Goal: Task Accomplishment & Management: Use online tool/utility

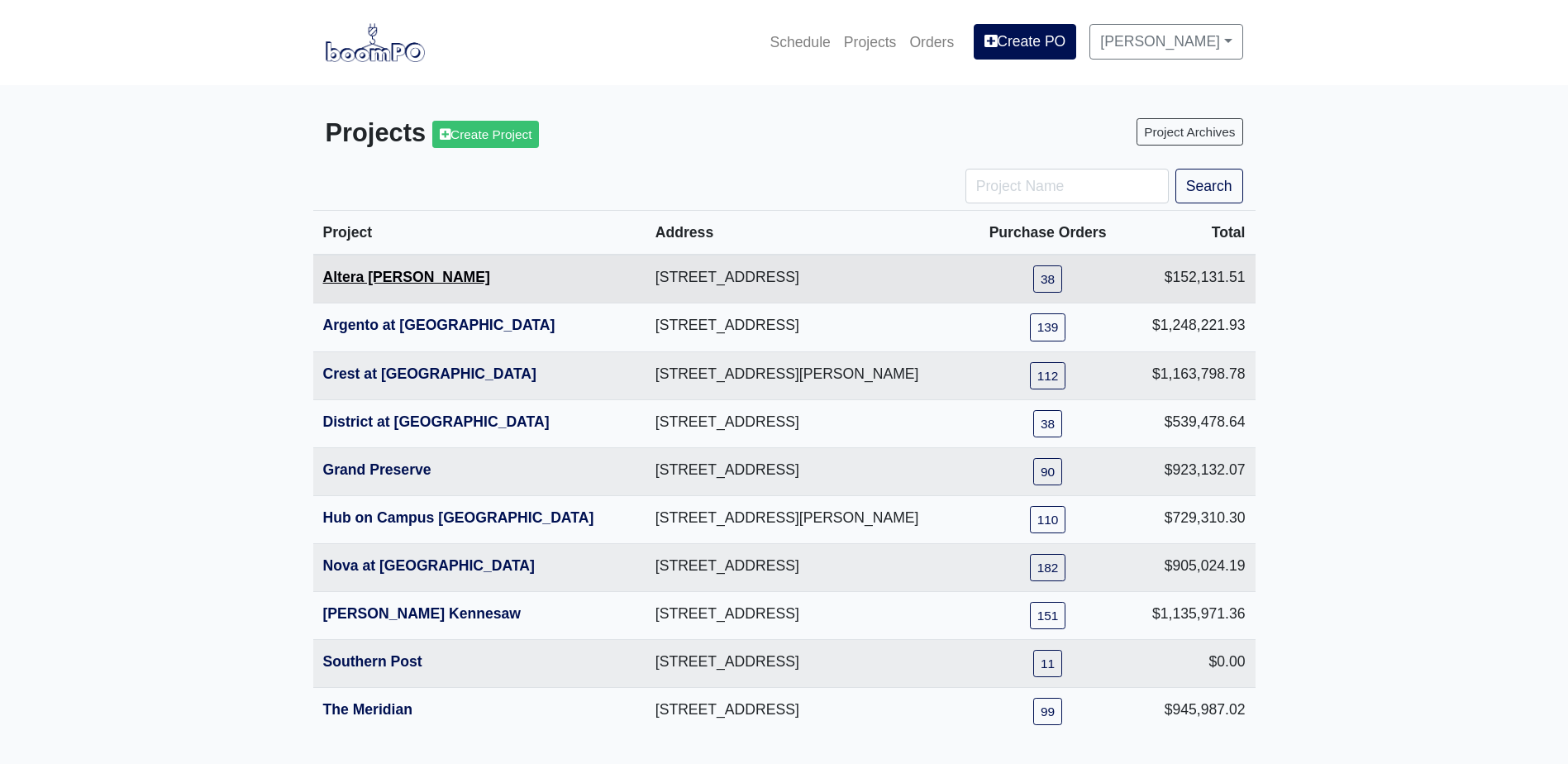
click at [389, 276] on link "Altera Ben Hill" at bounding box center [406, 277] width 167 height 17
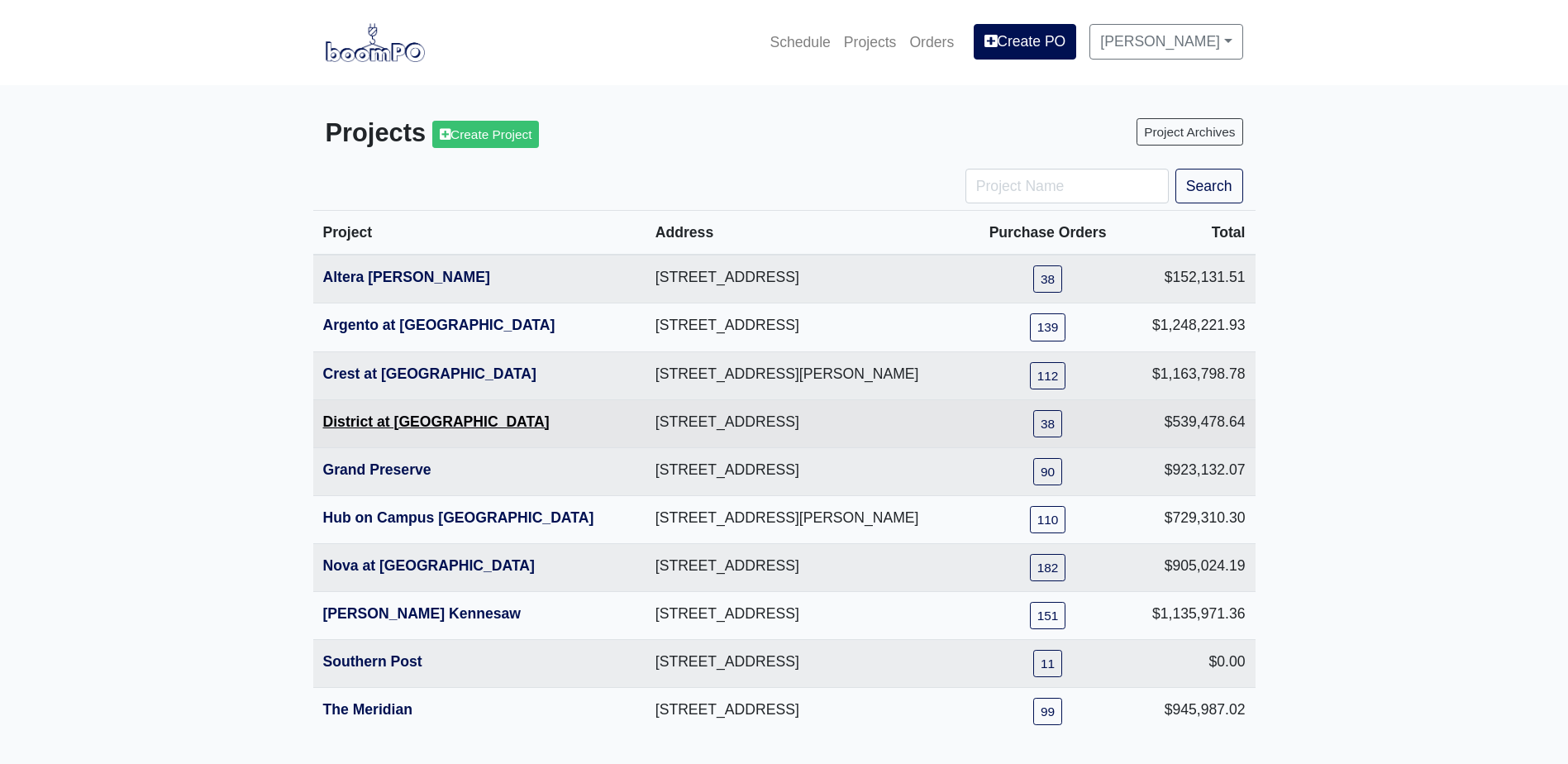
click at [370, 425] on link "District at [GEOGRAPHIC_DATA]" at bounding box center [436, 421] width 227 height 17
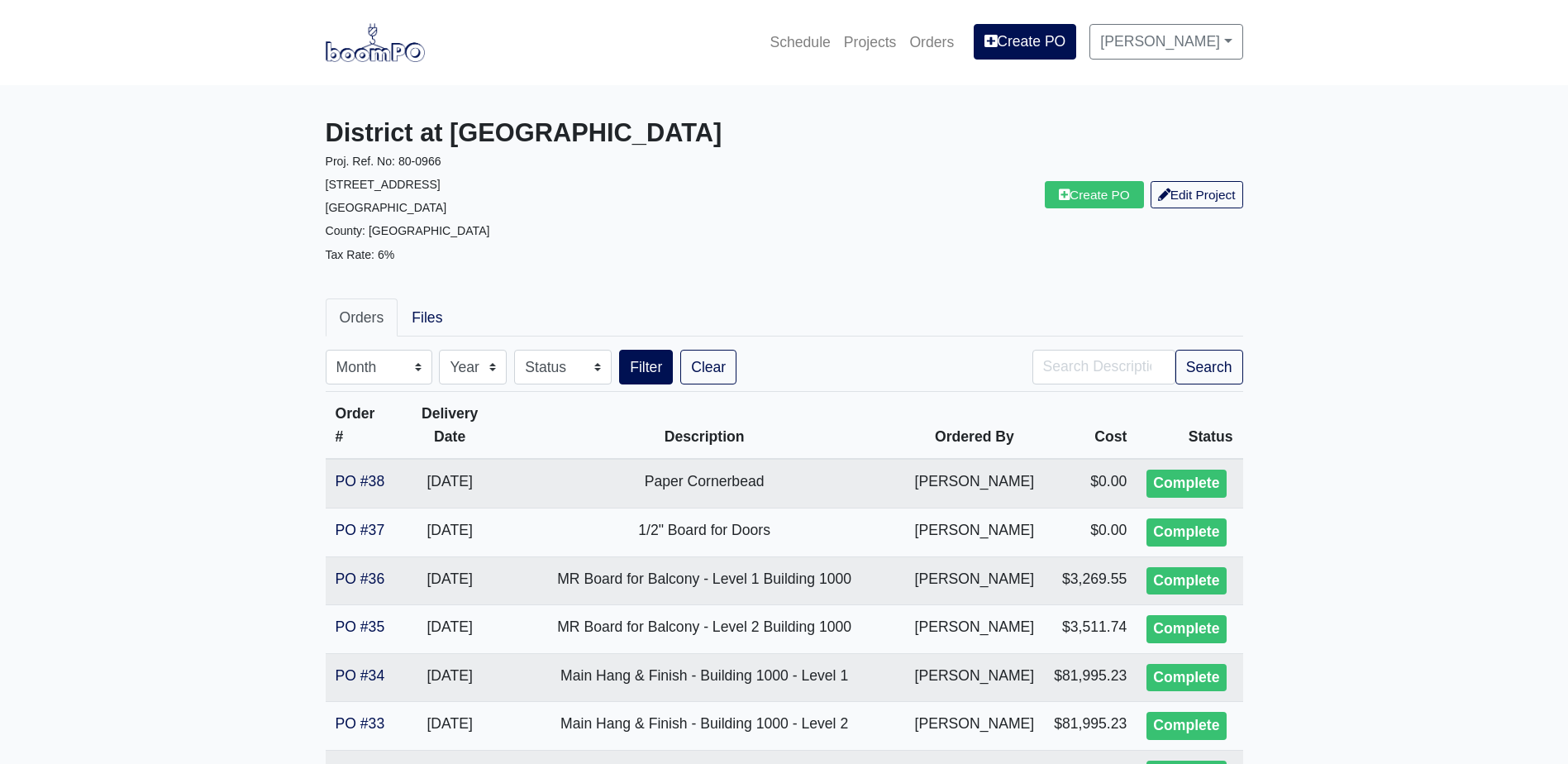
click at [1073, 211] on div "Create PO Edit Project" at bounding box center [1019, 195] width 471 height 154
click at [1082, 208] on link "Create PO" at bounding box center [1095, 195] width 99 height 27
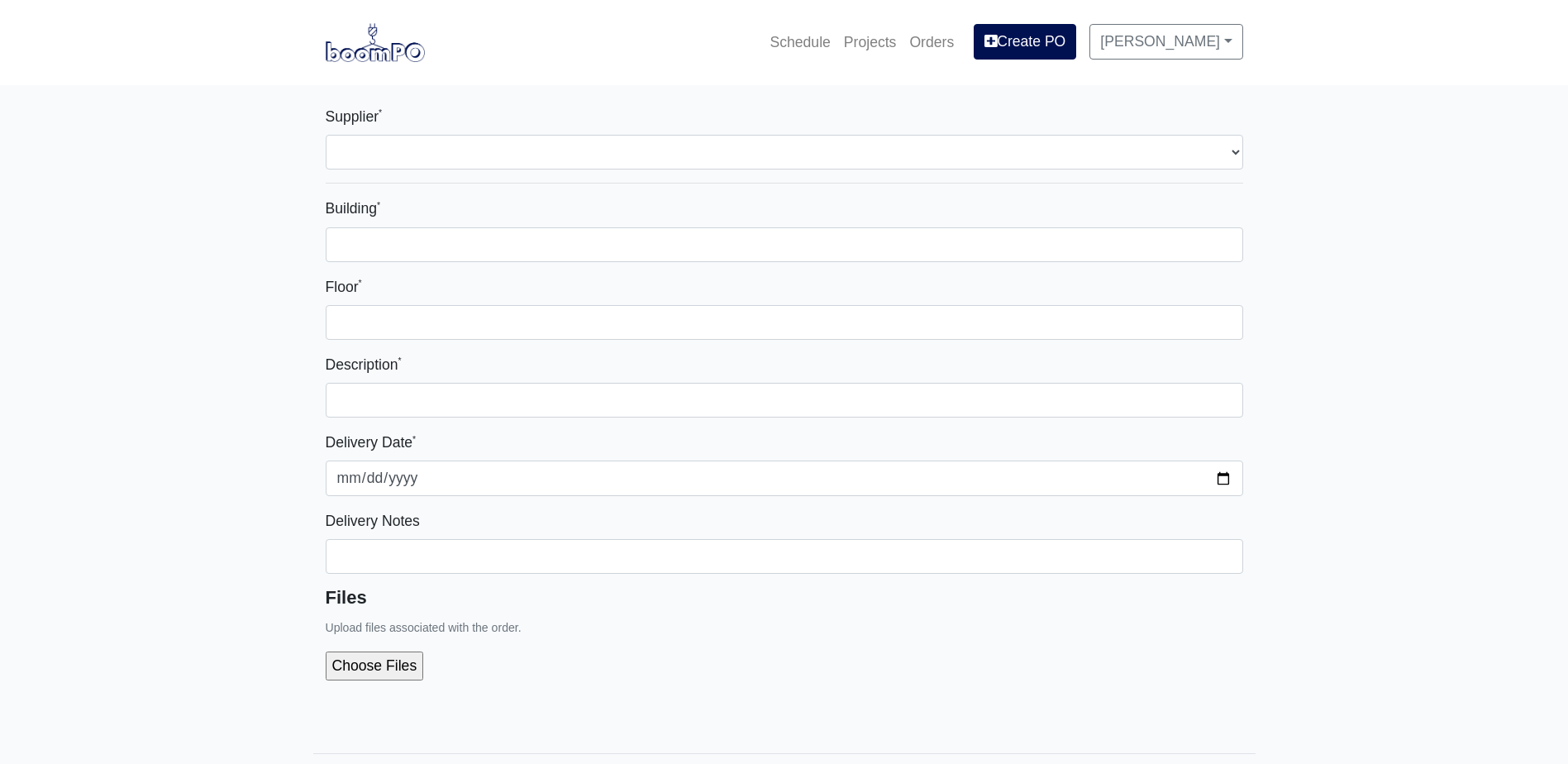
select select
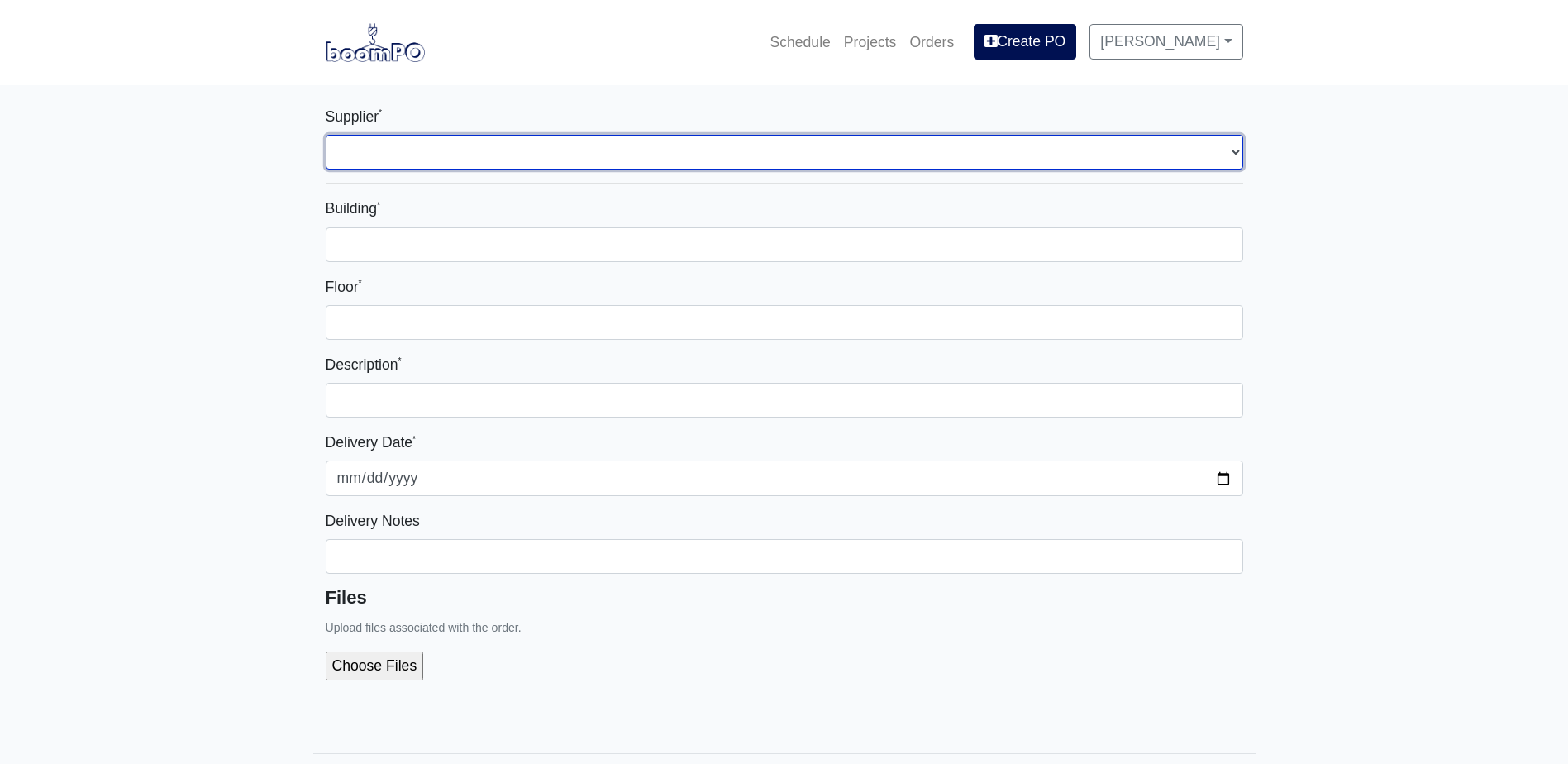
click at [465, 150] on select "Select one... Grabber Construction Products - Atlanta, GA Interior/Exterior Bui…" at bounding box center [784, 151] width 917 height 34
select select "861"
click at [326, 134] on select "Select one... Grabber Construction Products - Atlanta, GA Interior/Exterior Bui…" at bounding box center [784, 151] width 917 height 34
select select
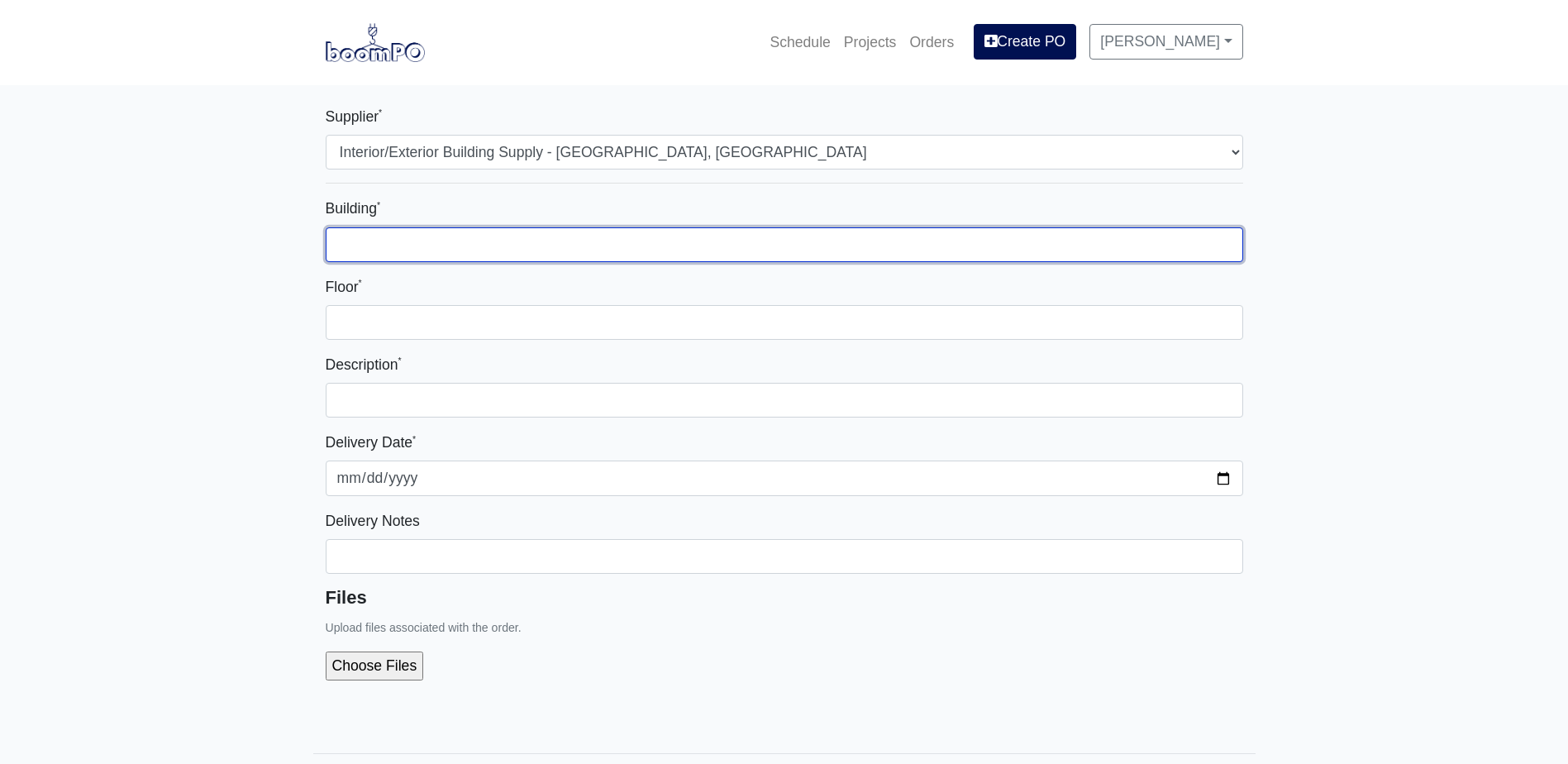
click at [473, 235] on input "Building *" at bounding box center [784, 244] width 917 height 34
type input "-"
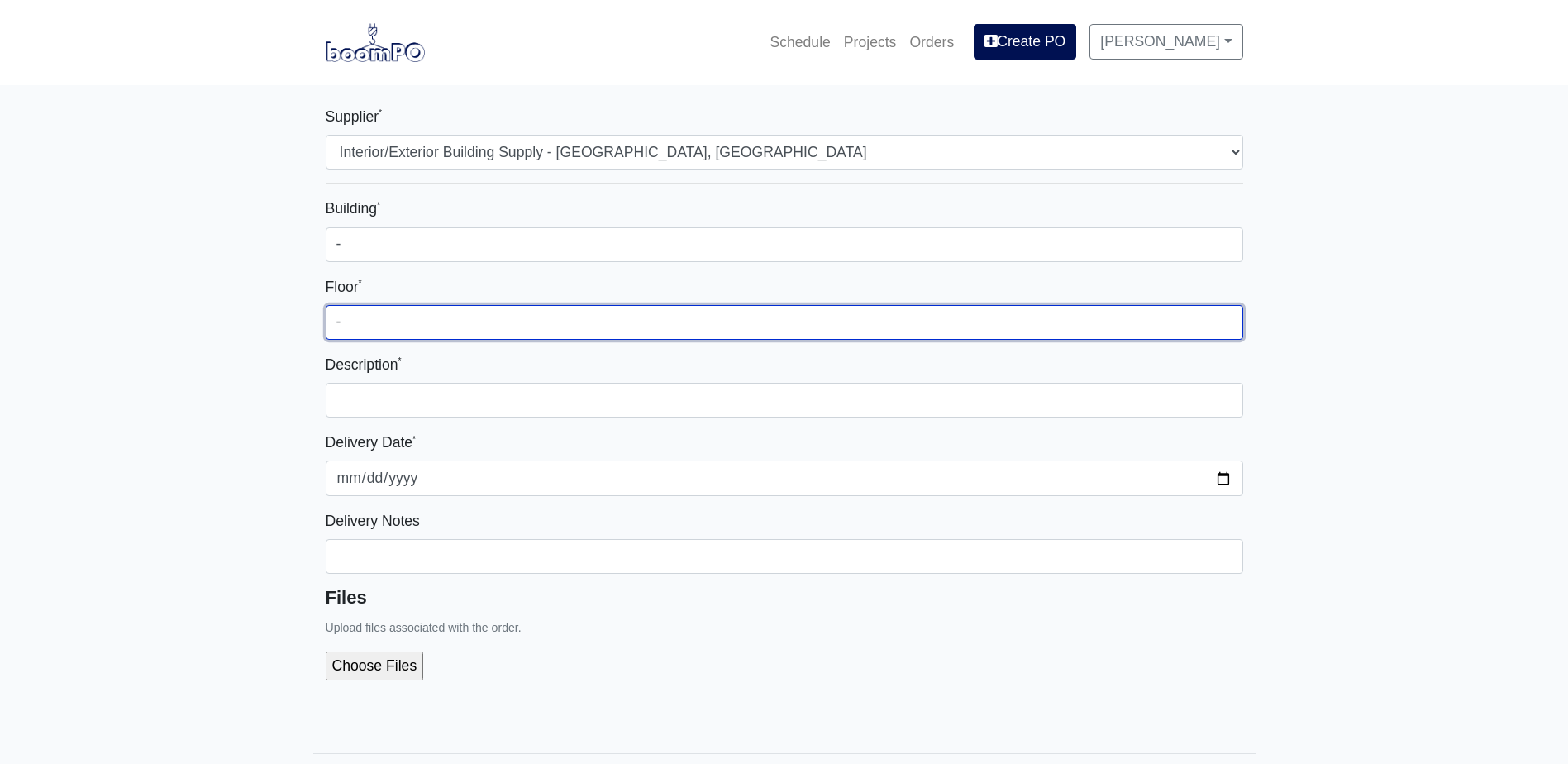
type input "-"
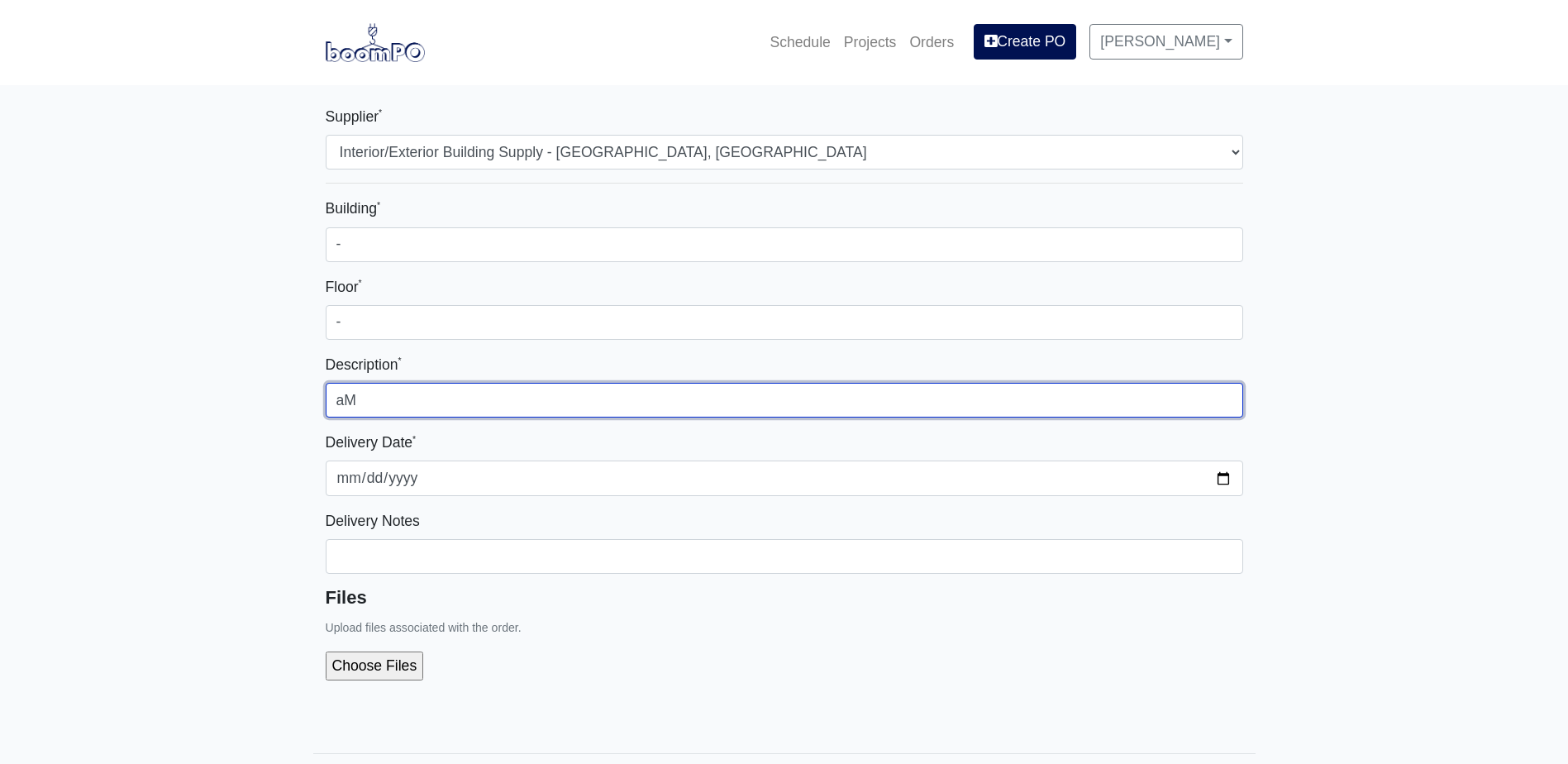
type input "a"
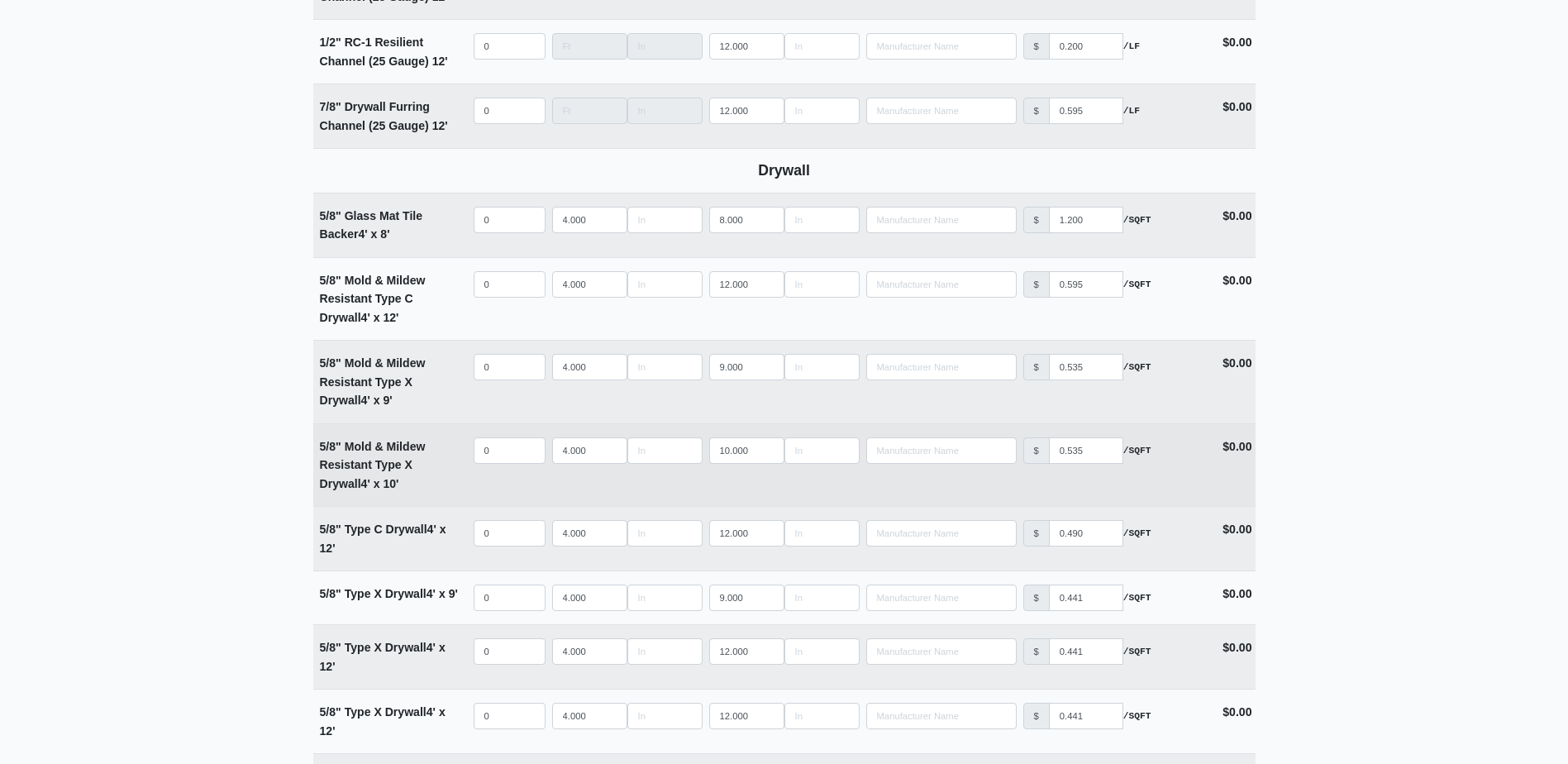
scroll to position [1075, 0]
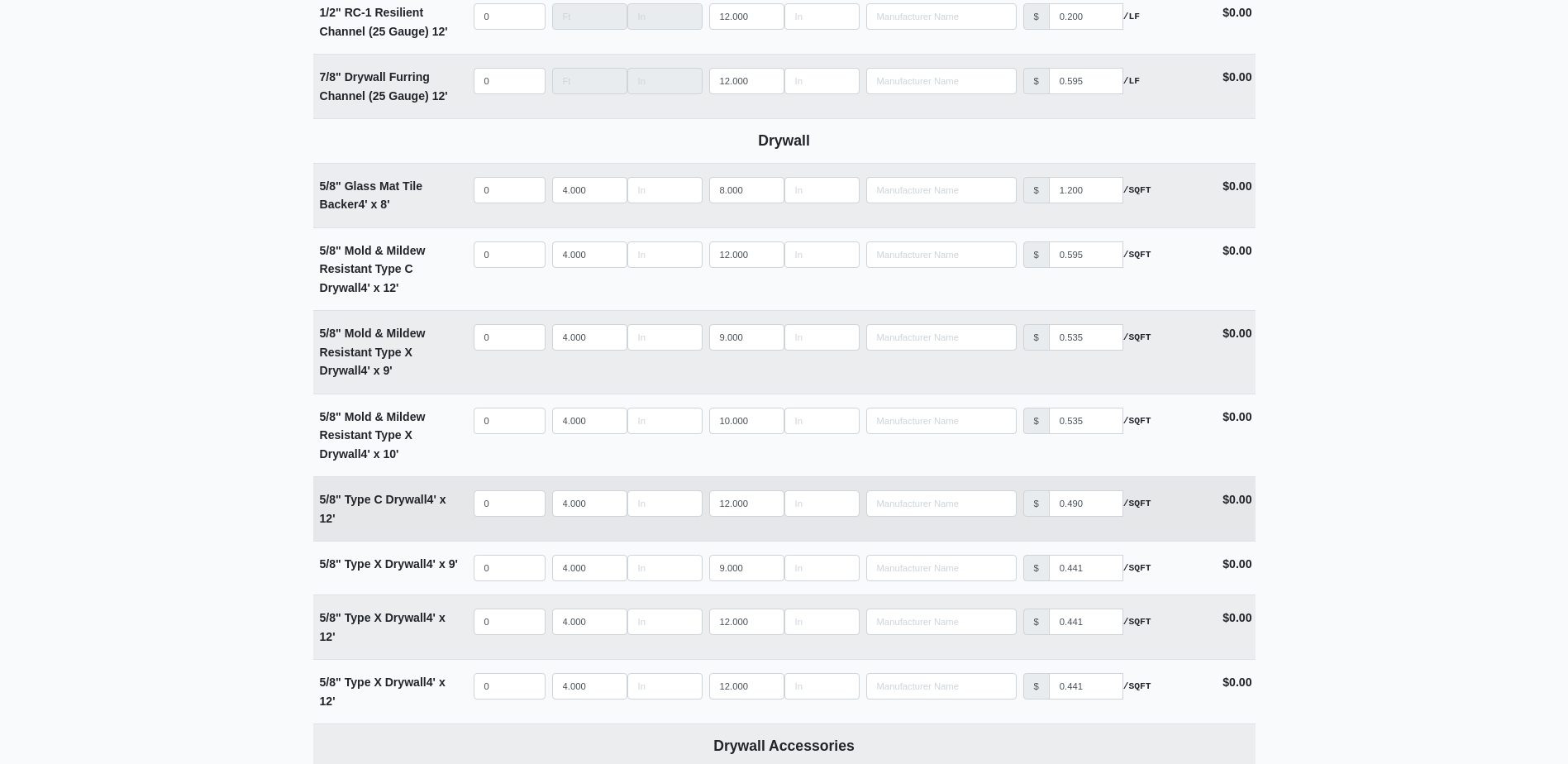
type input "Amenity Board"
select select
click at [503, 509] on input "quantity" at bounding box center [510, 504] width 72 height 27
type input "1"
select select
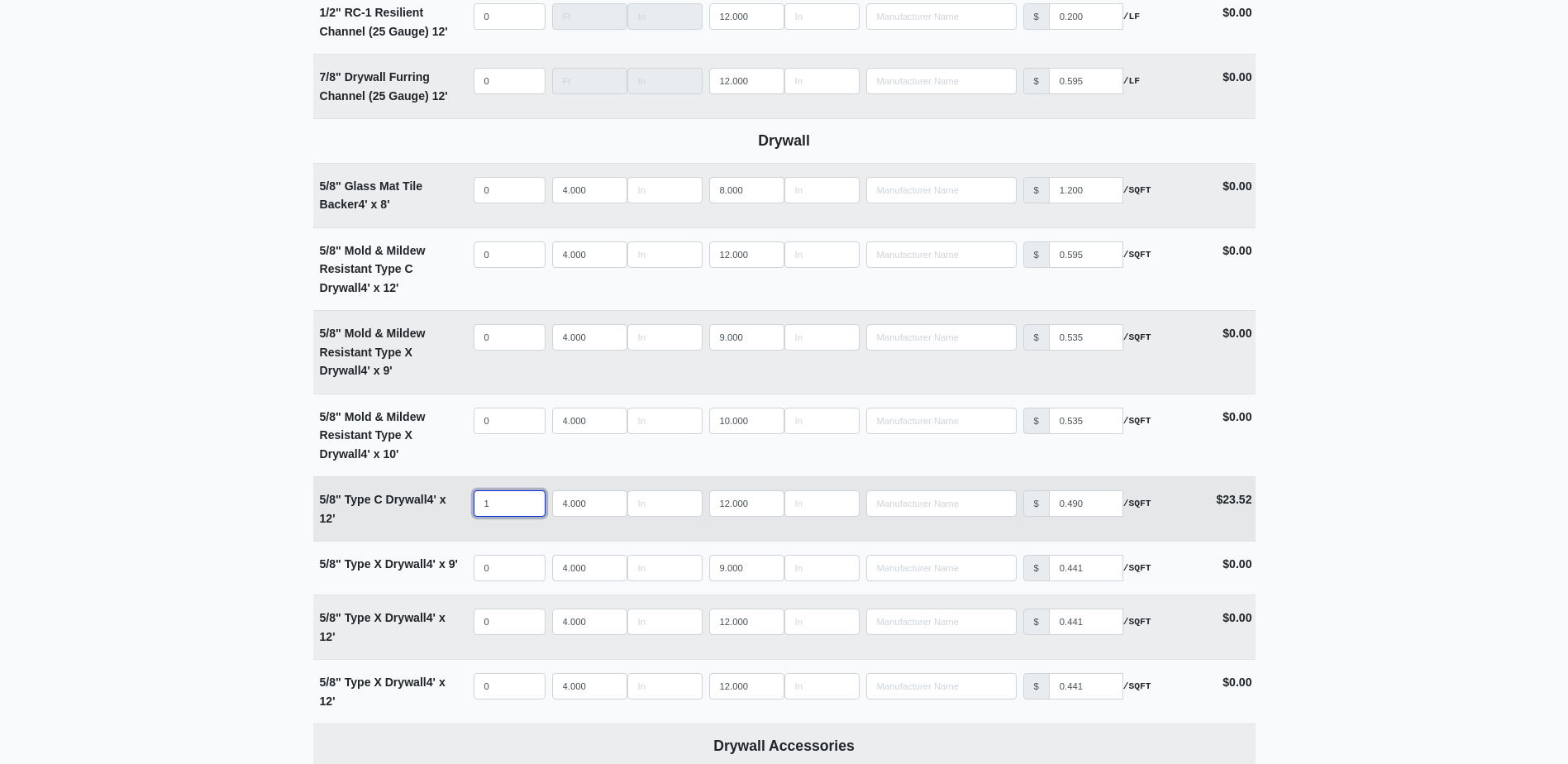
type input "16"
select select
type input "162"
select select
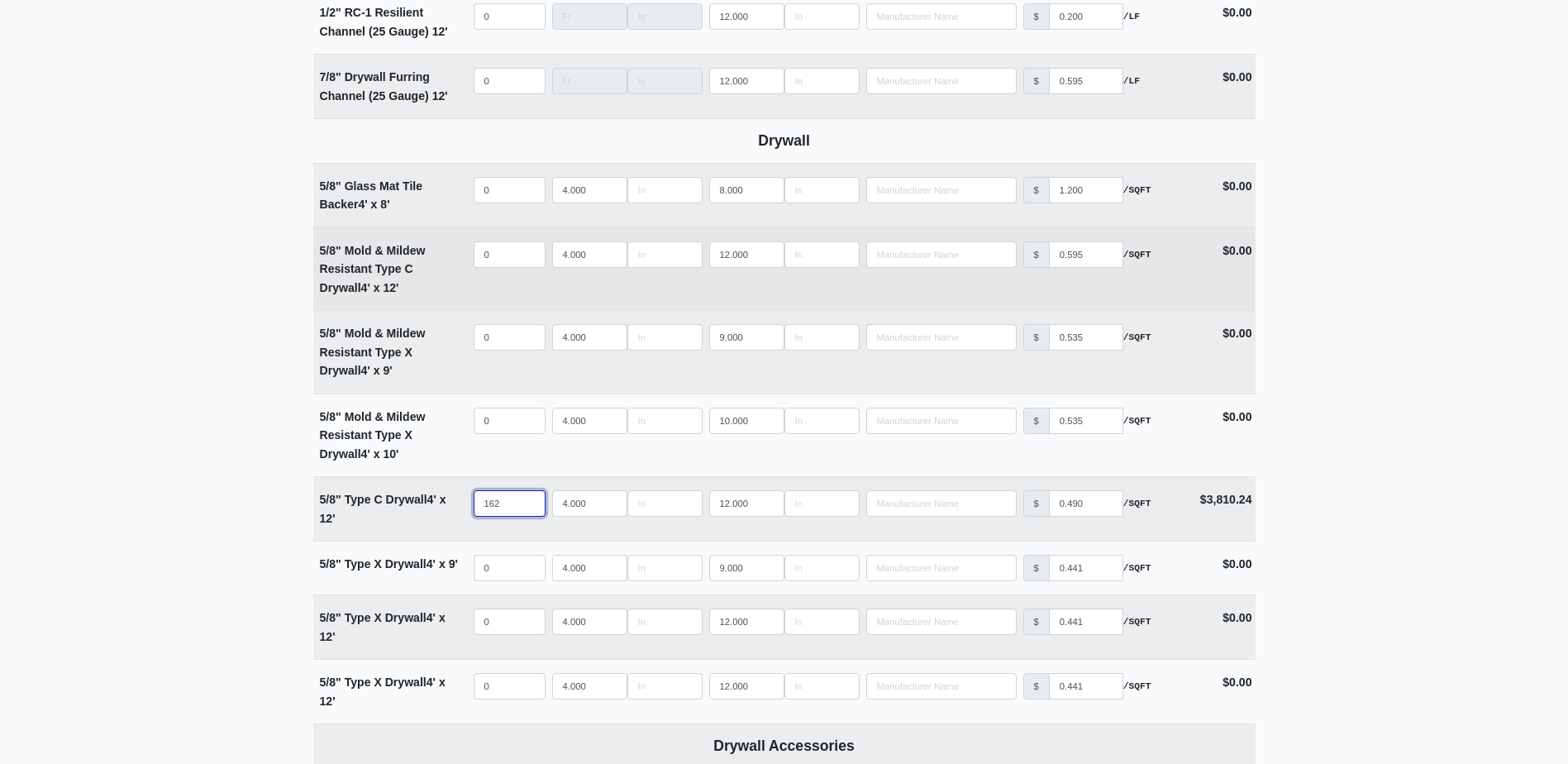
type input "162"
select select
click at [512, 255] on input "quantity" at bounding box center [510, 255] width 72 height 27
type input "9"
select select
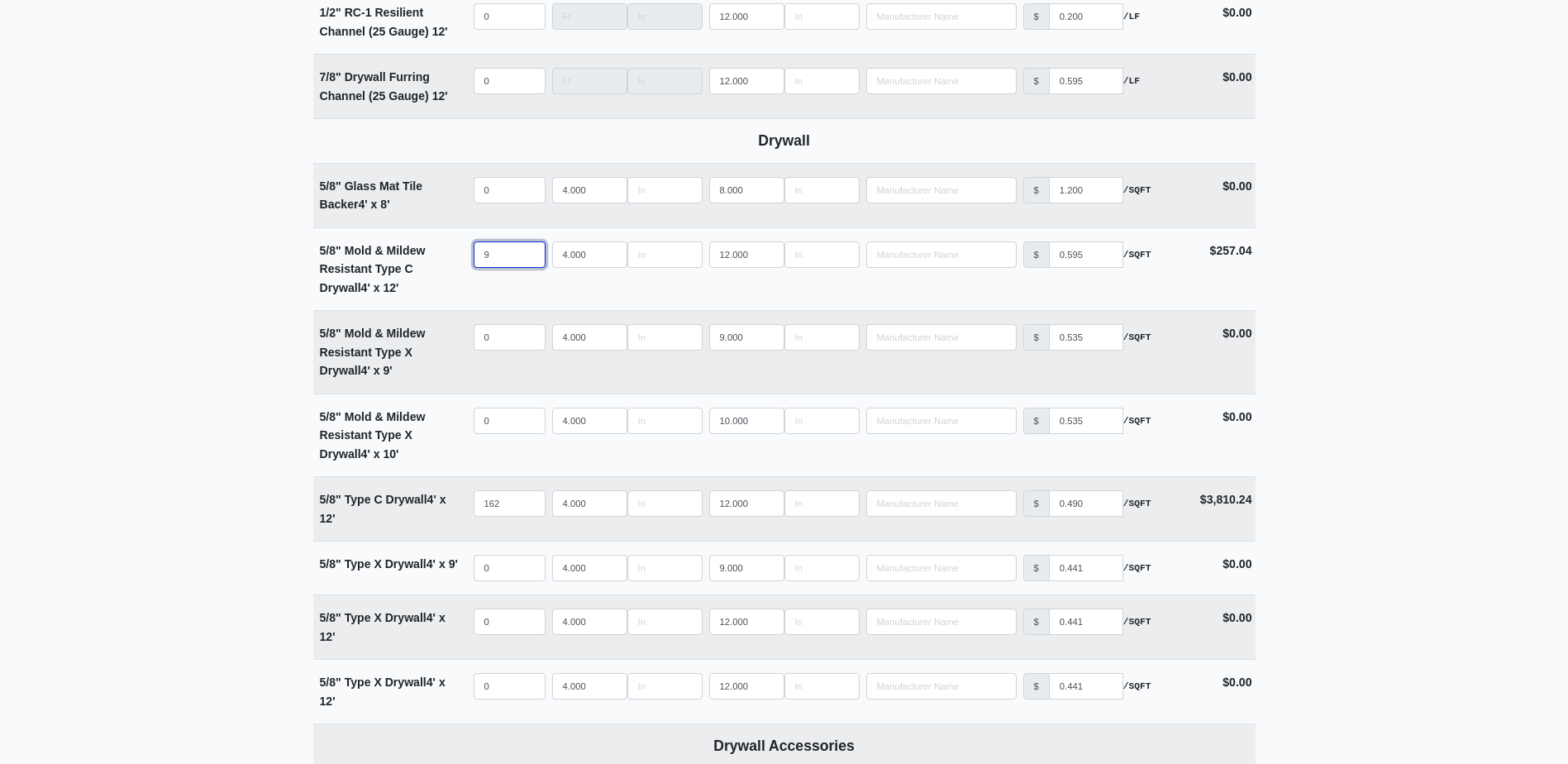
type input "9"
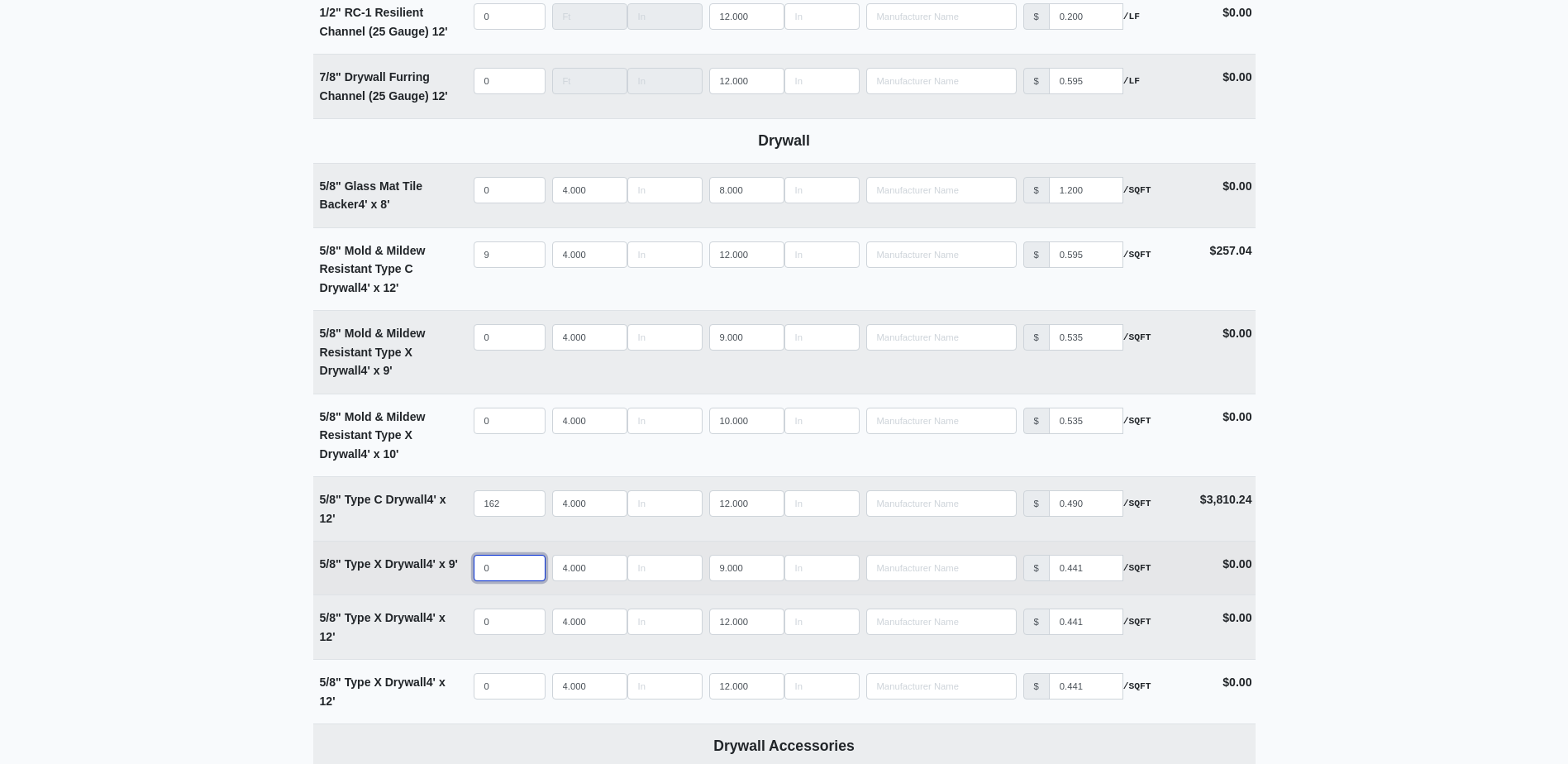
select select
click at [505, 565] on input "quantity" at bounding box center [510, 568] width 72 height 27
type input "2"
select select
type input "23"
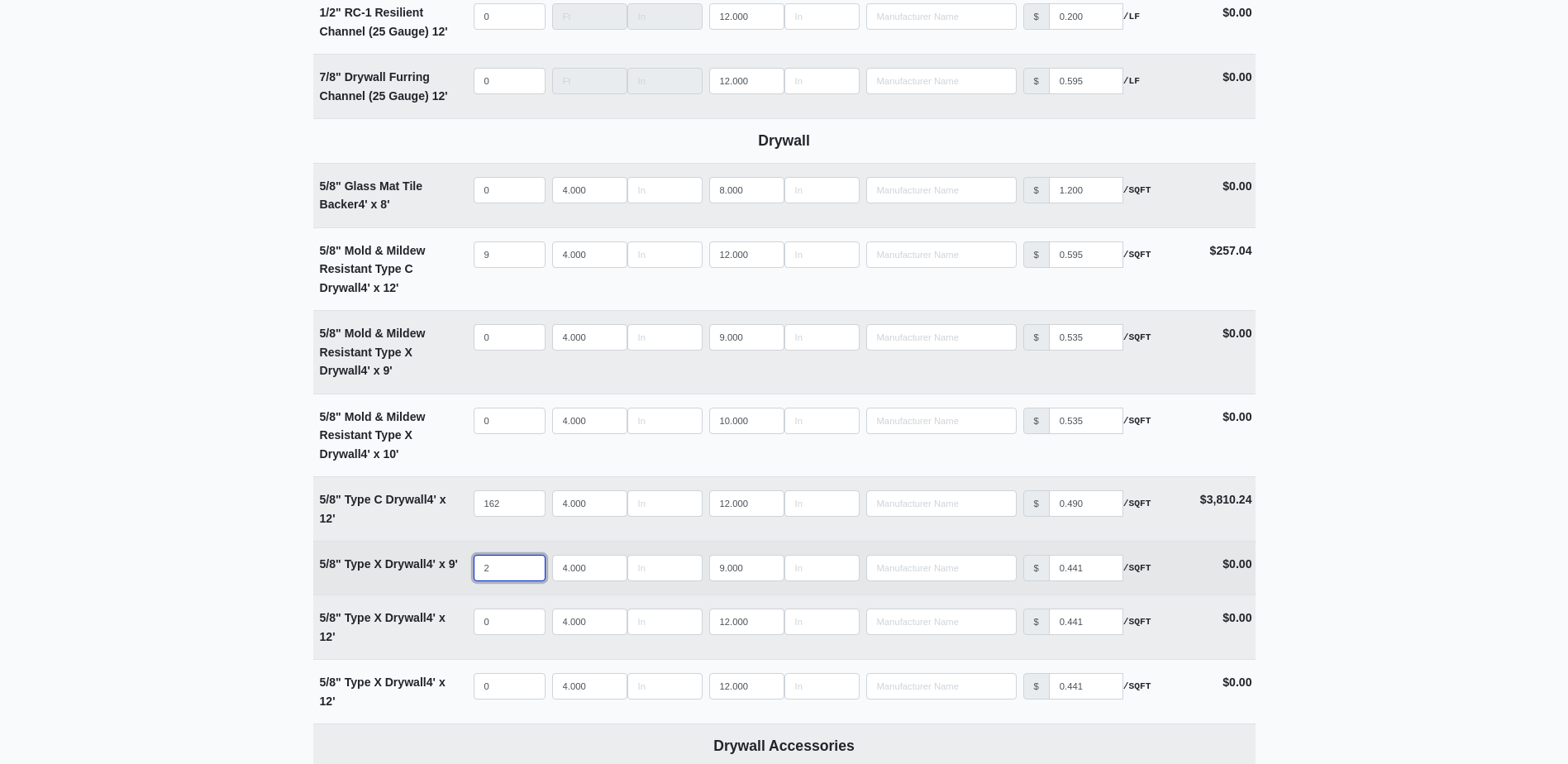
select select
type input "231"
select select
type input "23"
select select
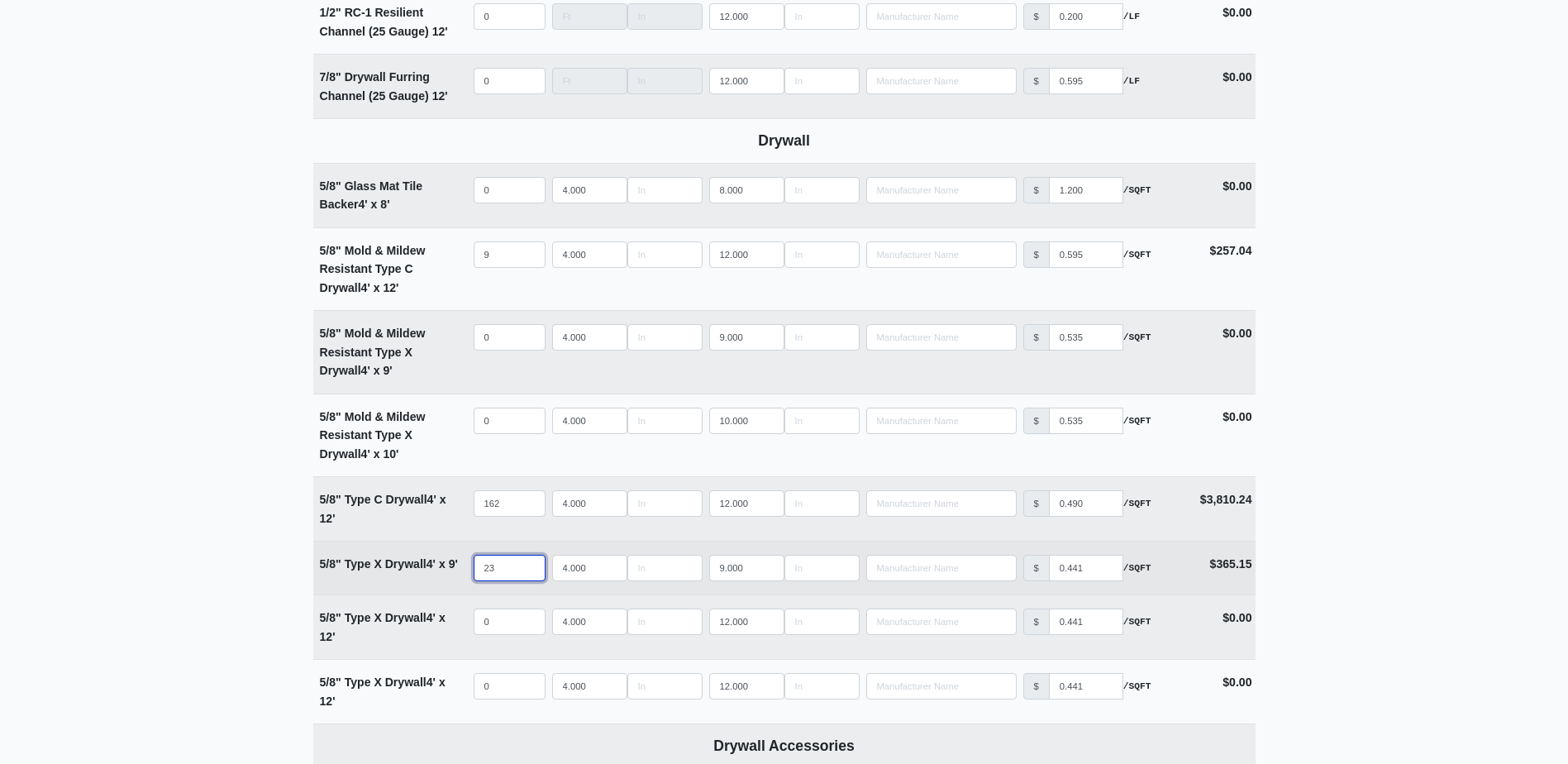
type input "232"
select select
type input "232"
type input "10"
select select
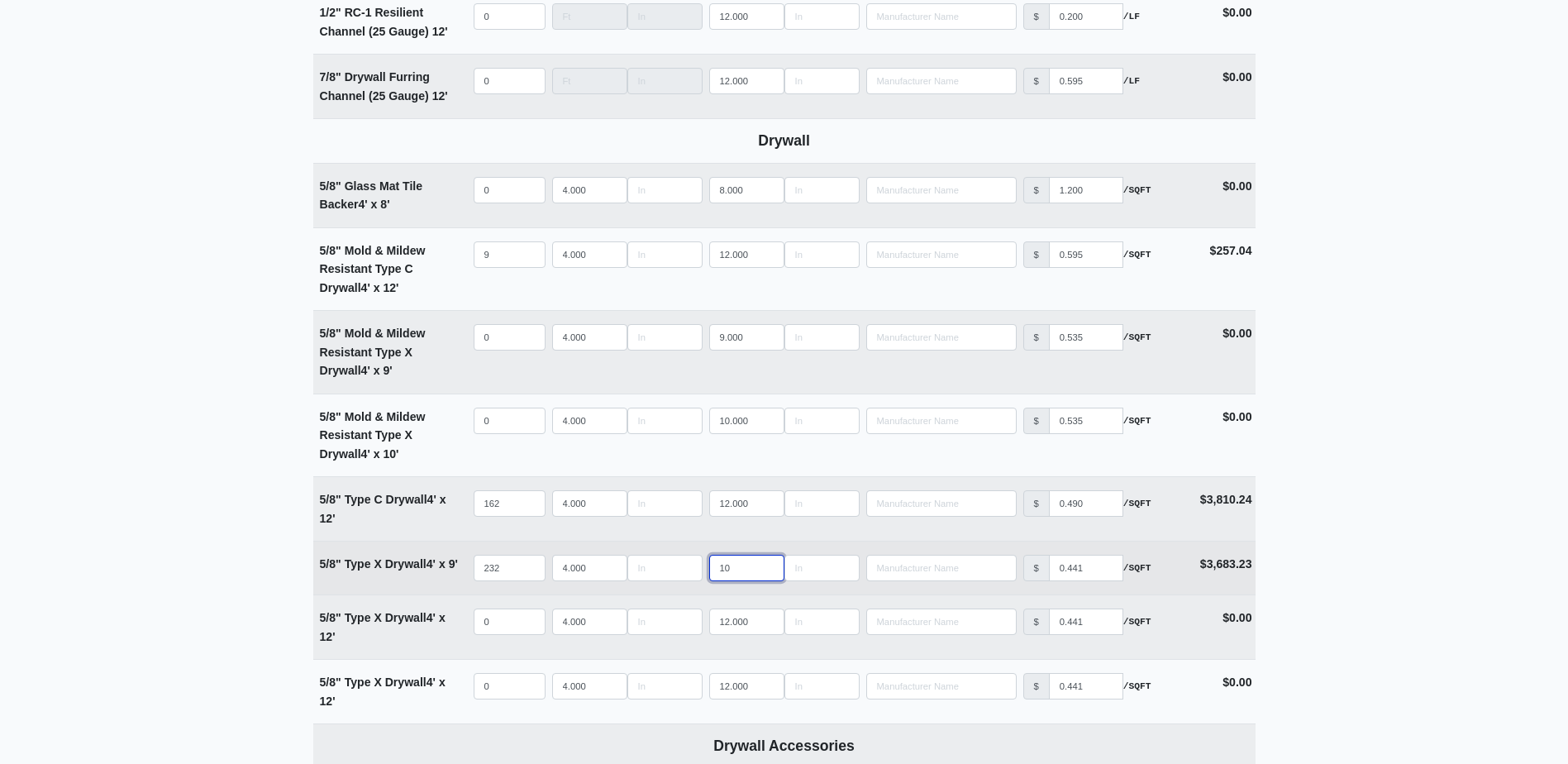
type input "10"
click at [767, 566] on input "10" at bounding box center [747, 568] width 76 height 27
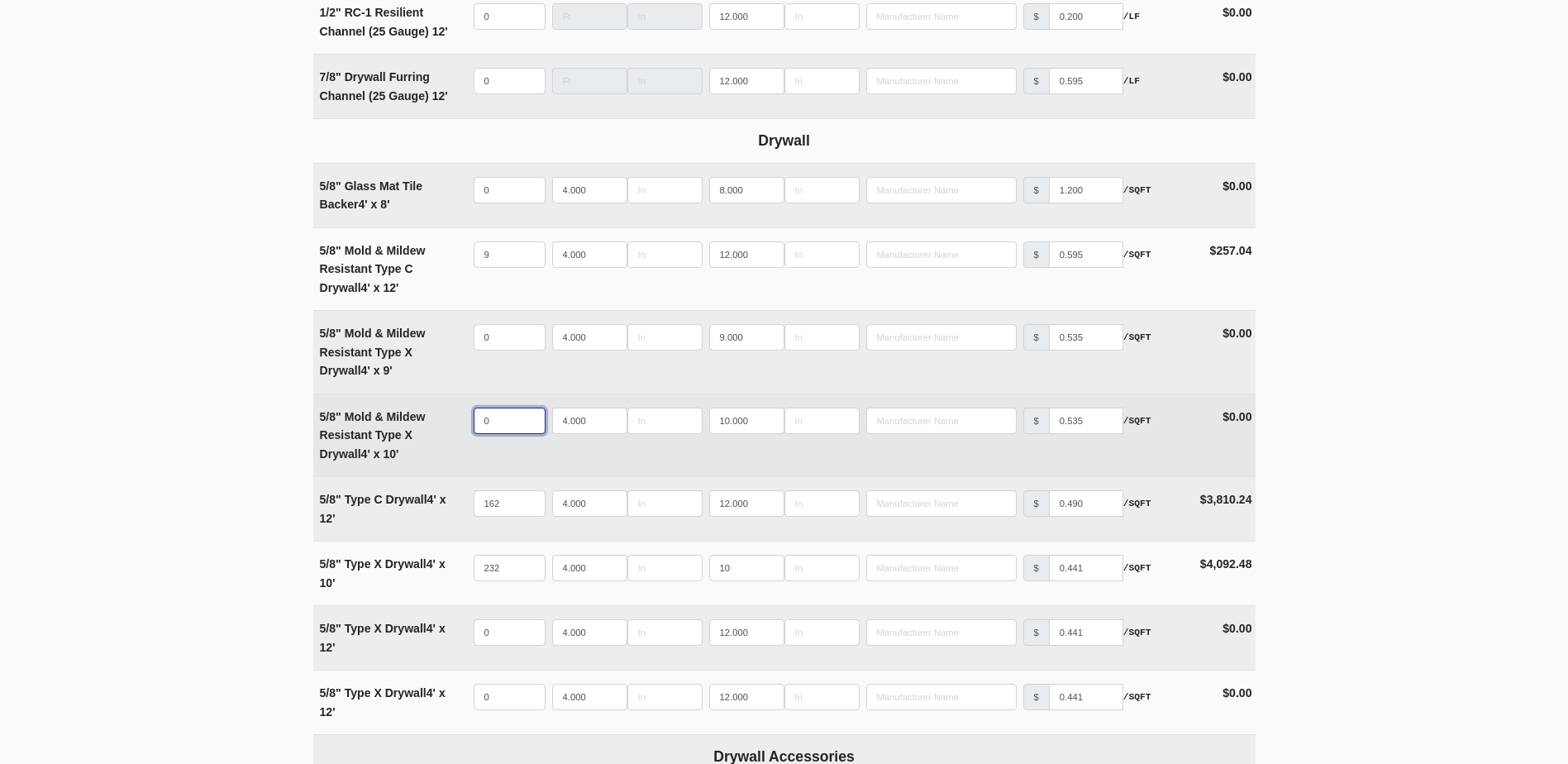
select select
click at [502, 423] on input "quantity" at bounding box center [510, 421] width 72 height 27
type input "6"
select select
type input "61"
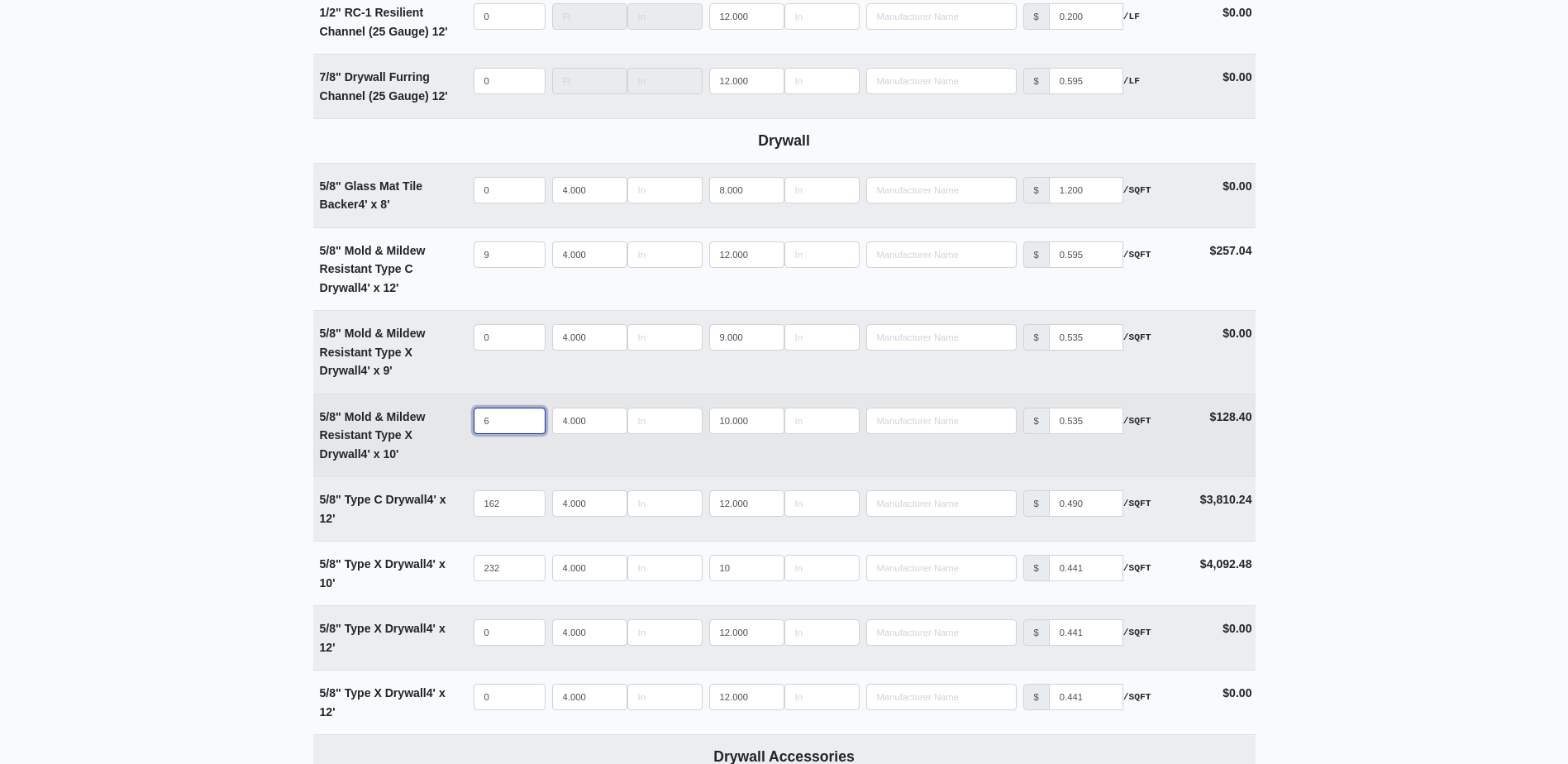
select select
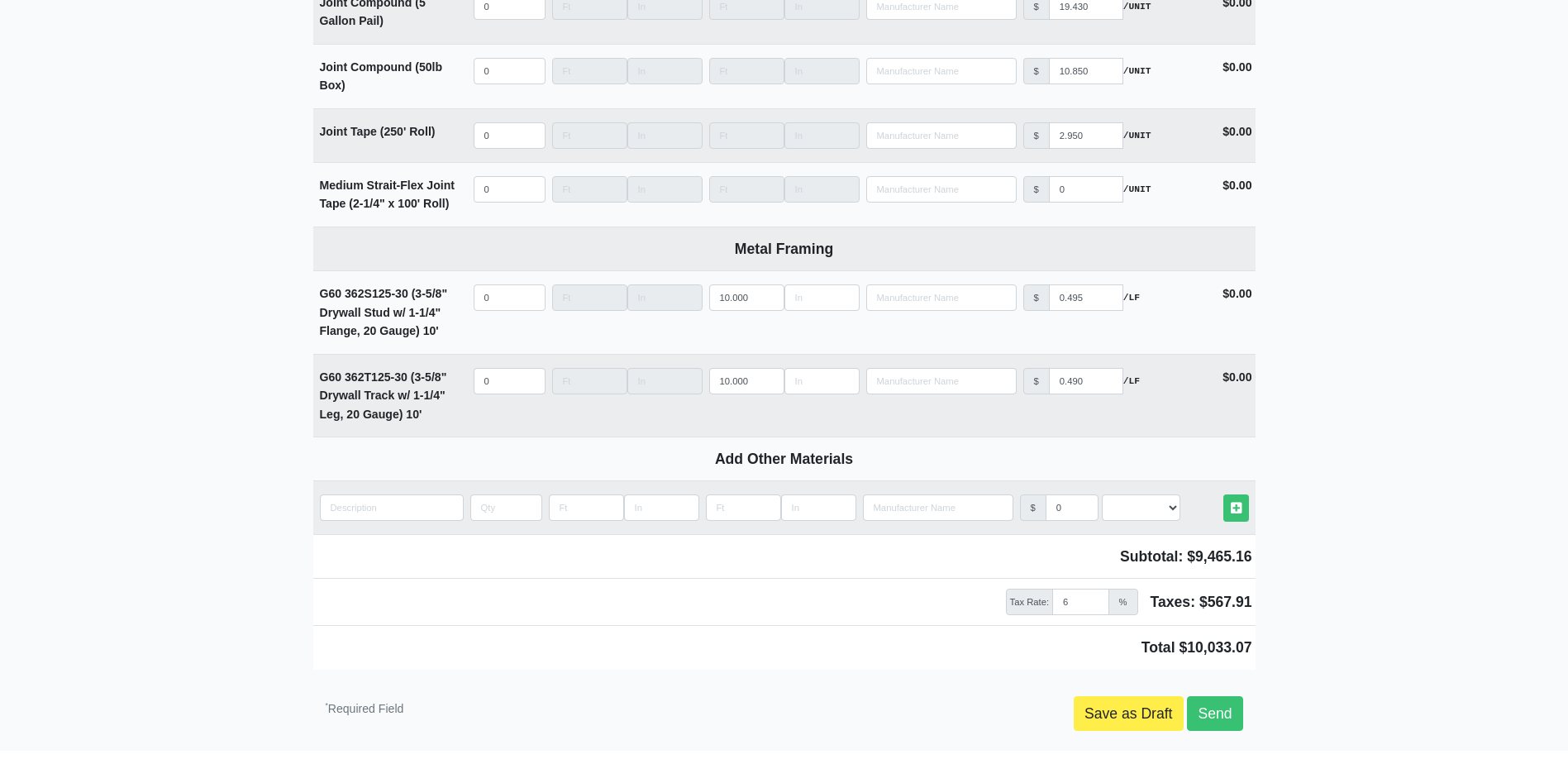
scroll to position [2229, 0]
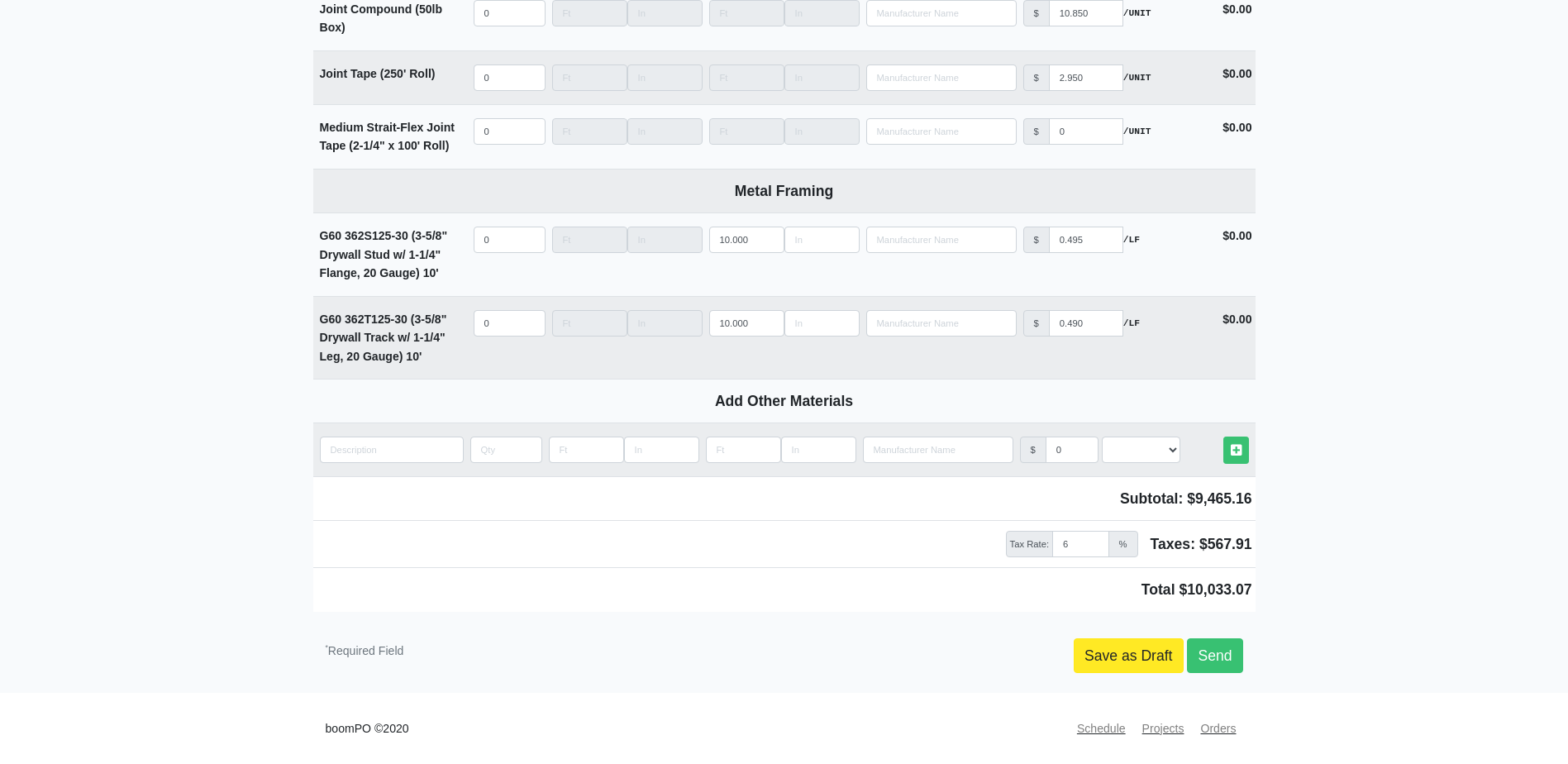
type input "61"
click at [1123, 667] on link "Save as Draft" at bounding box center [1128, 655] width 110 height 34
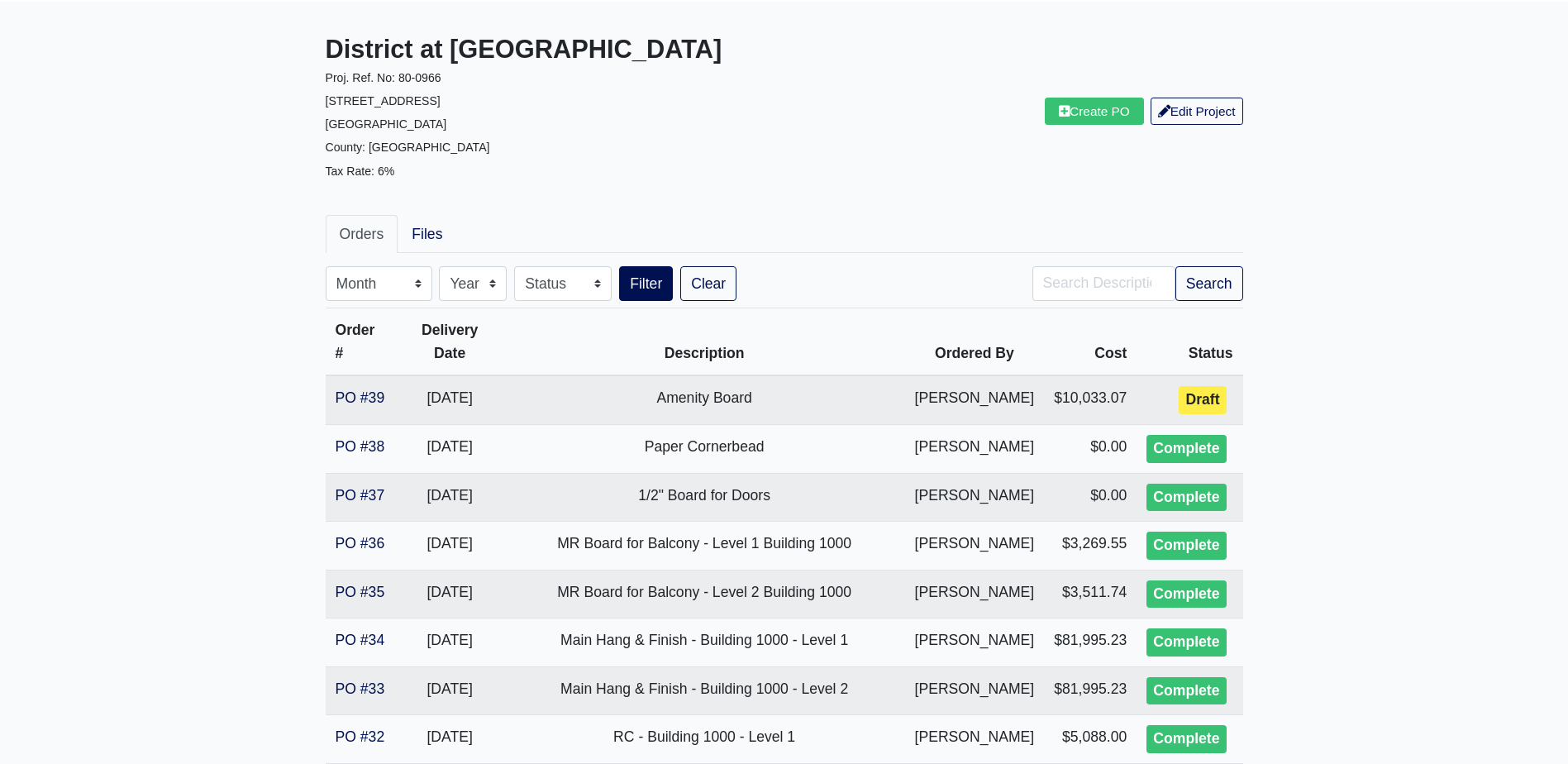
scroll to position [82, 0]
click at [362, 395] on link "PO #39" at bounding box center [360, 399] width 50 height 17
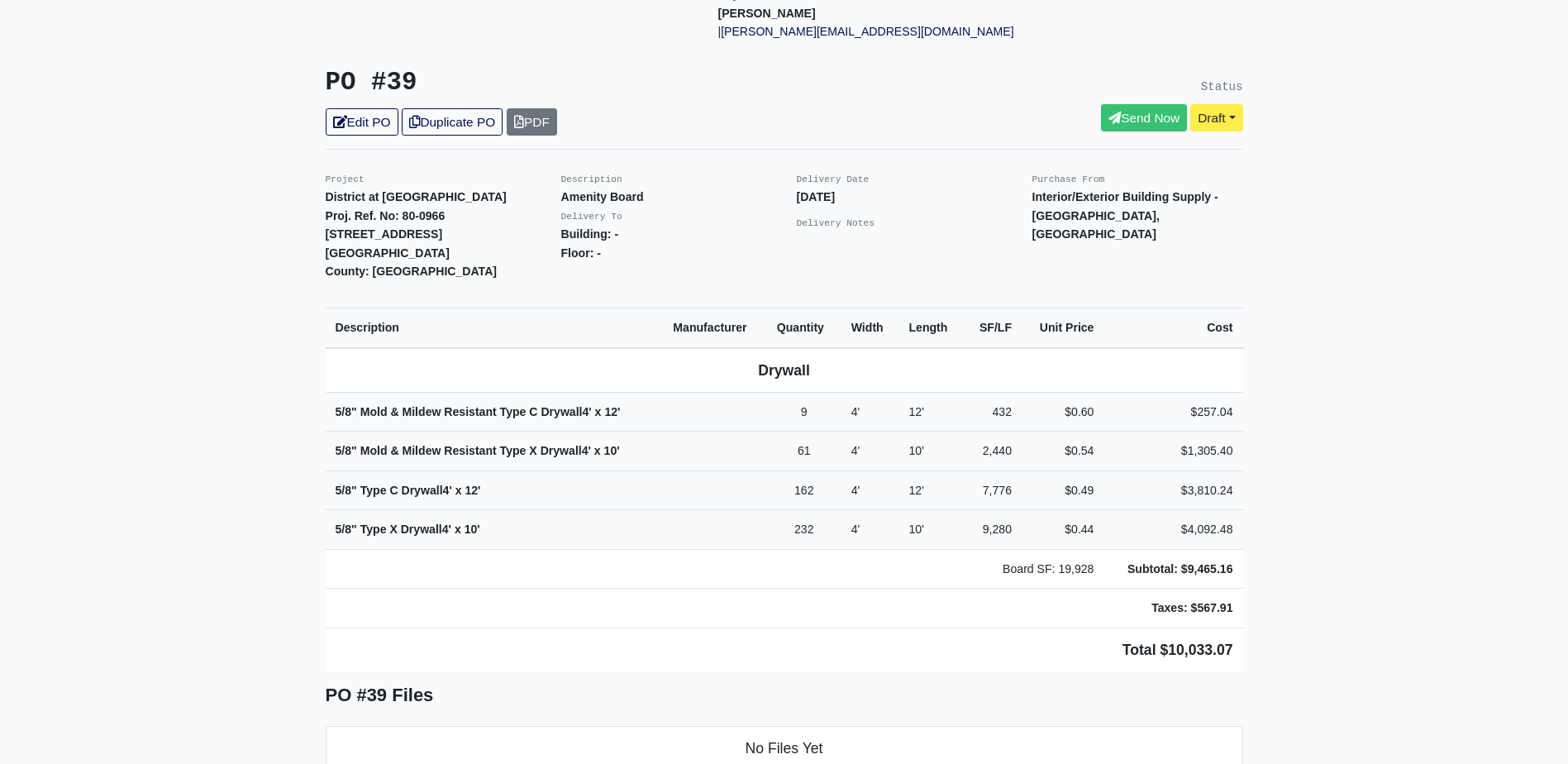
scroll to position [248, 0]
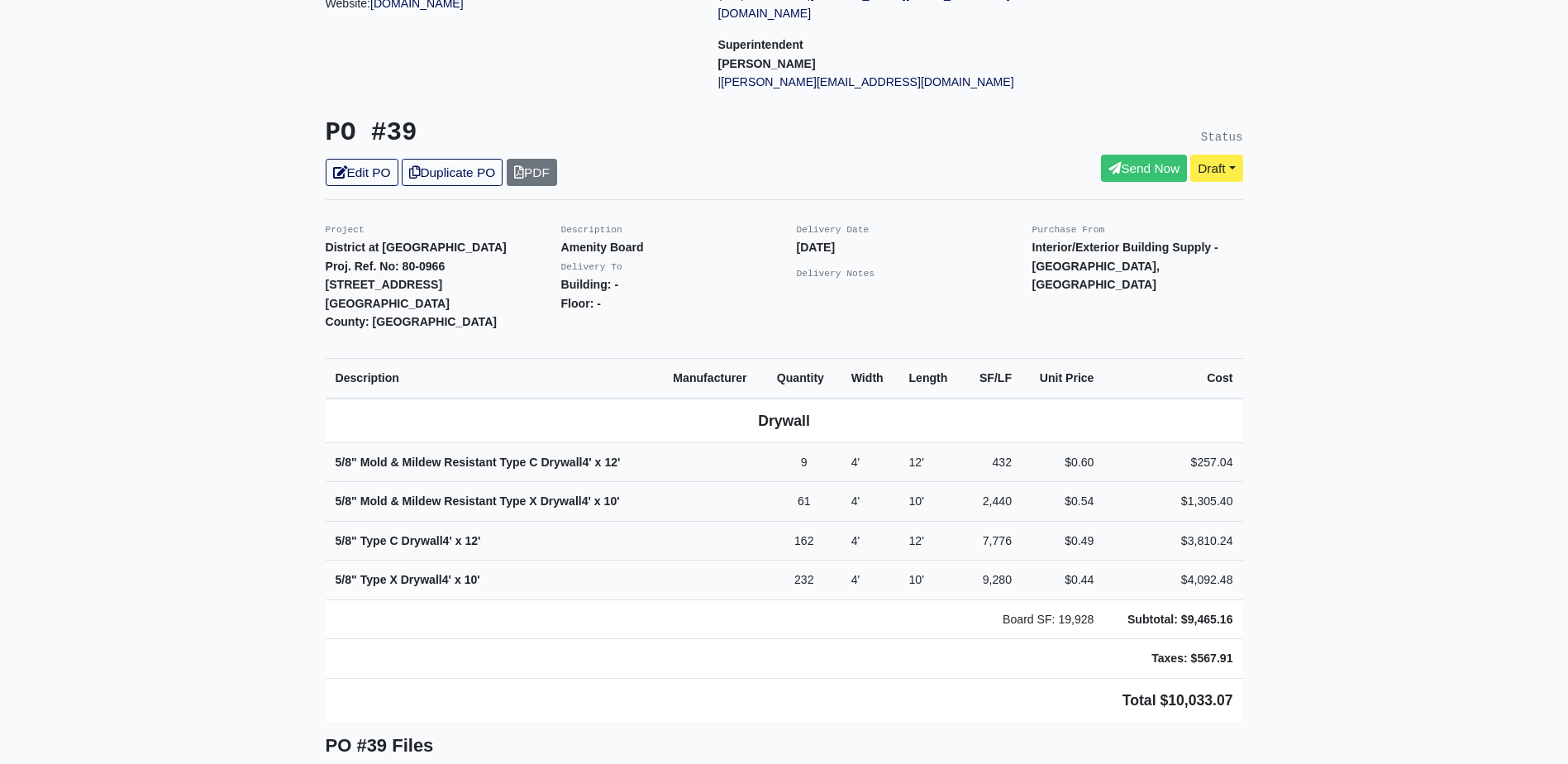
click at [561, 135] on div "PO #39 Edit PO Duplicate PO PDF" at bounding box center [548, 152] width 471 height 68
click at [557, 159] on link "PDF" at bounding box center [532, 172] width 50 height 27
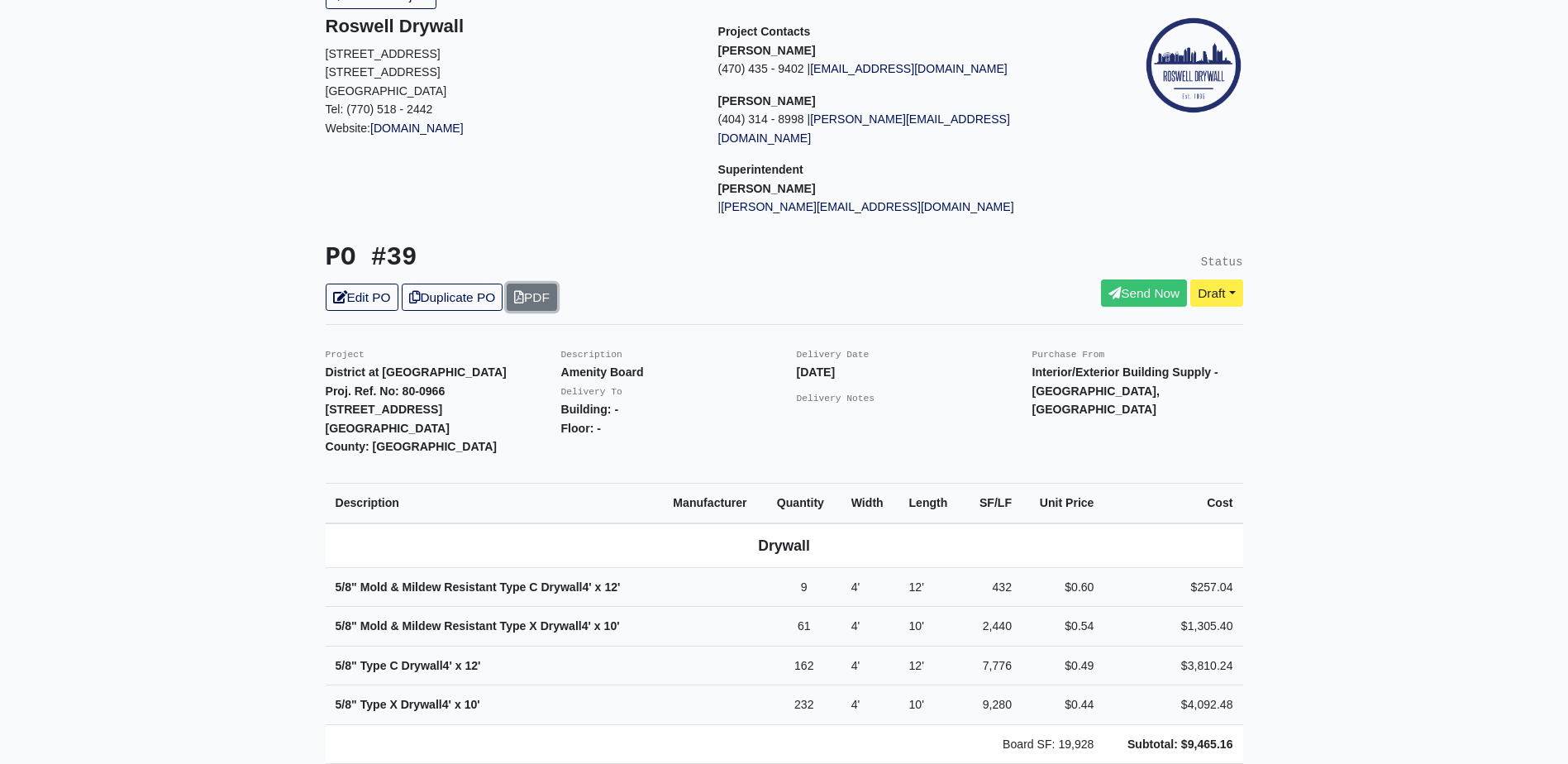
scroll to position [82, 0]
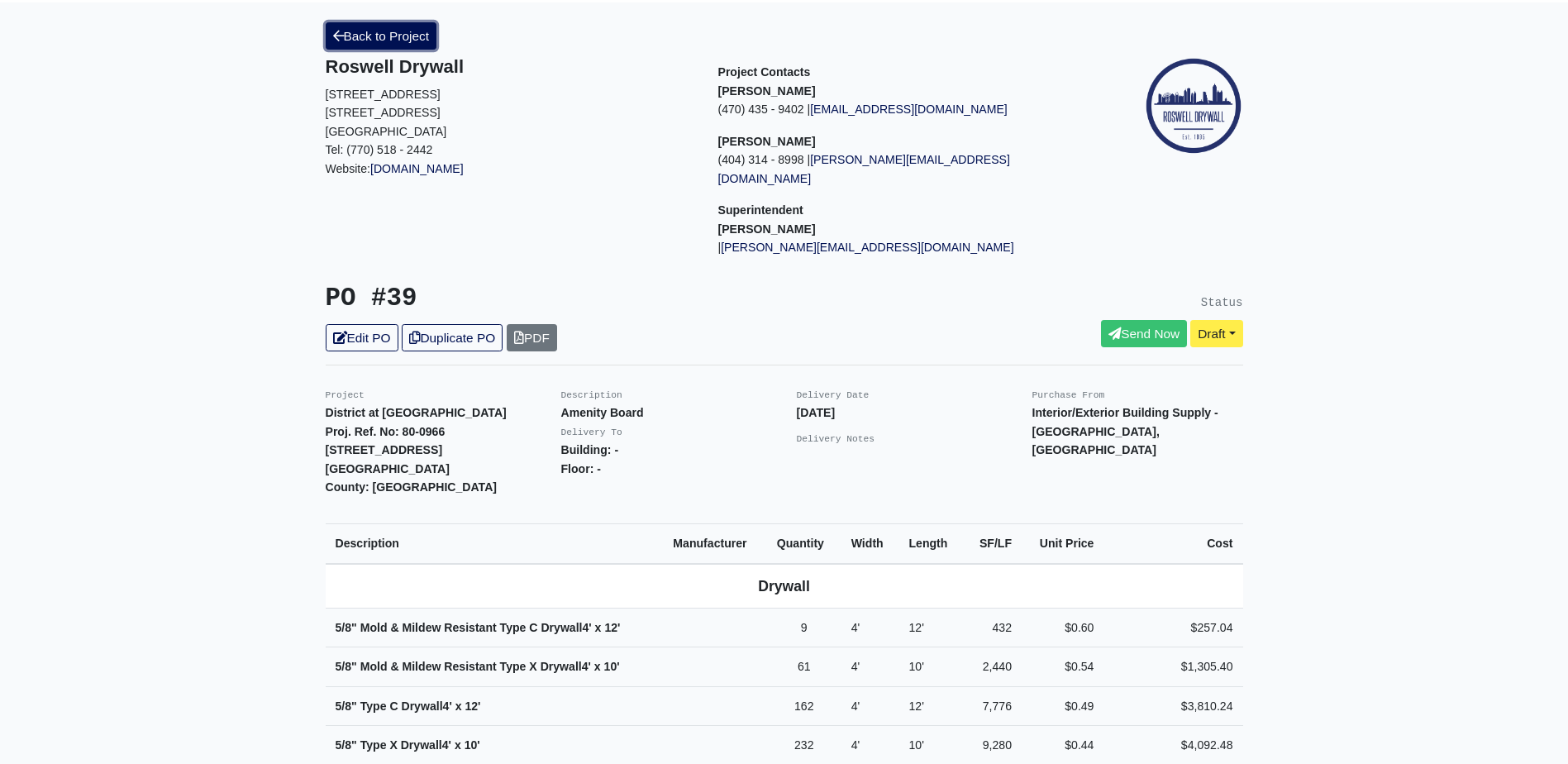
click at [368, 42] on link "Back to Project" at bounding box center [381, 36] width 112 height 27
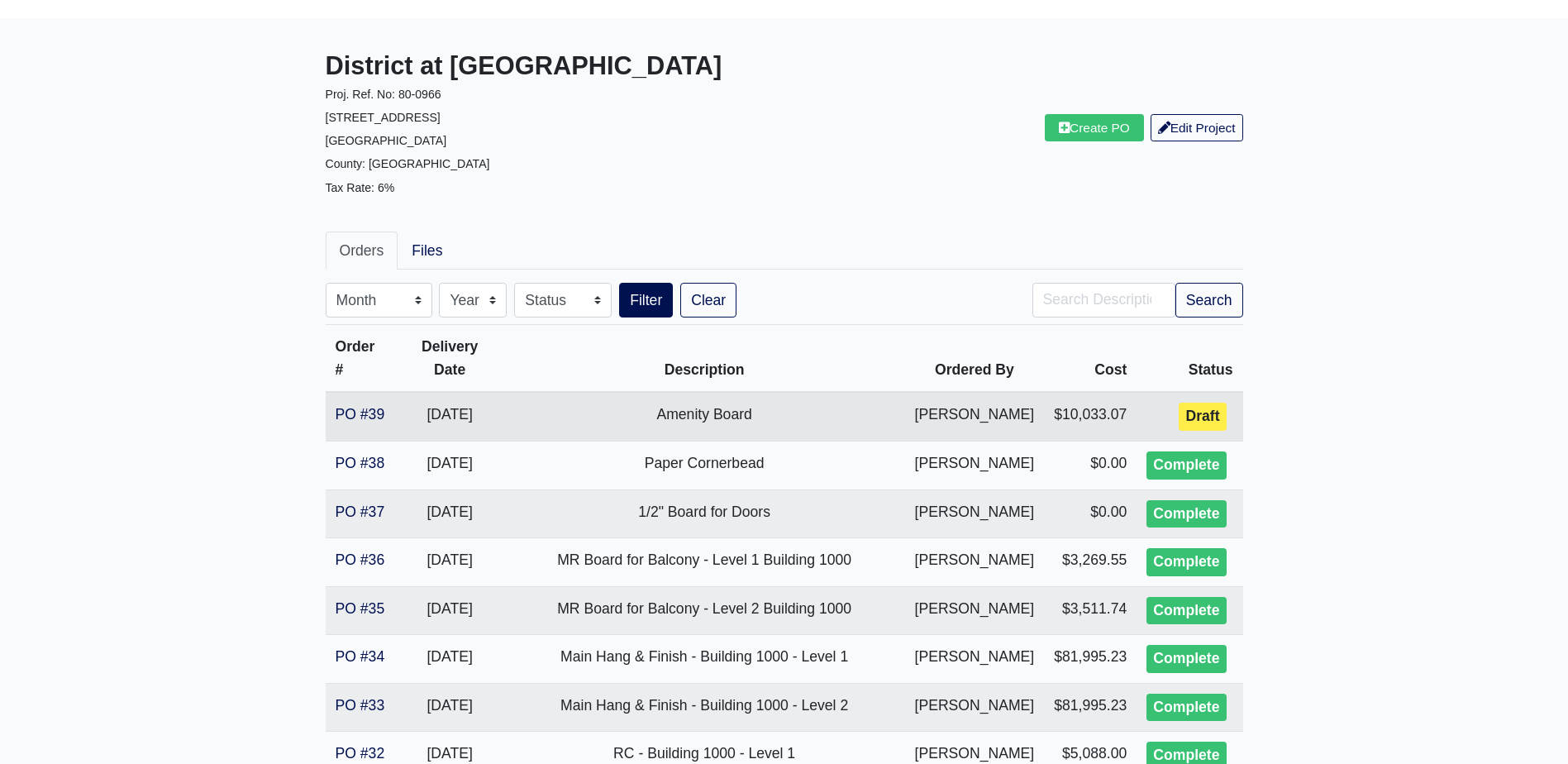
scroll to position [165, 0]
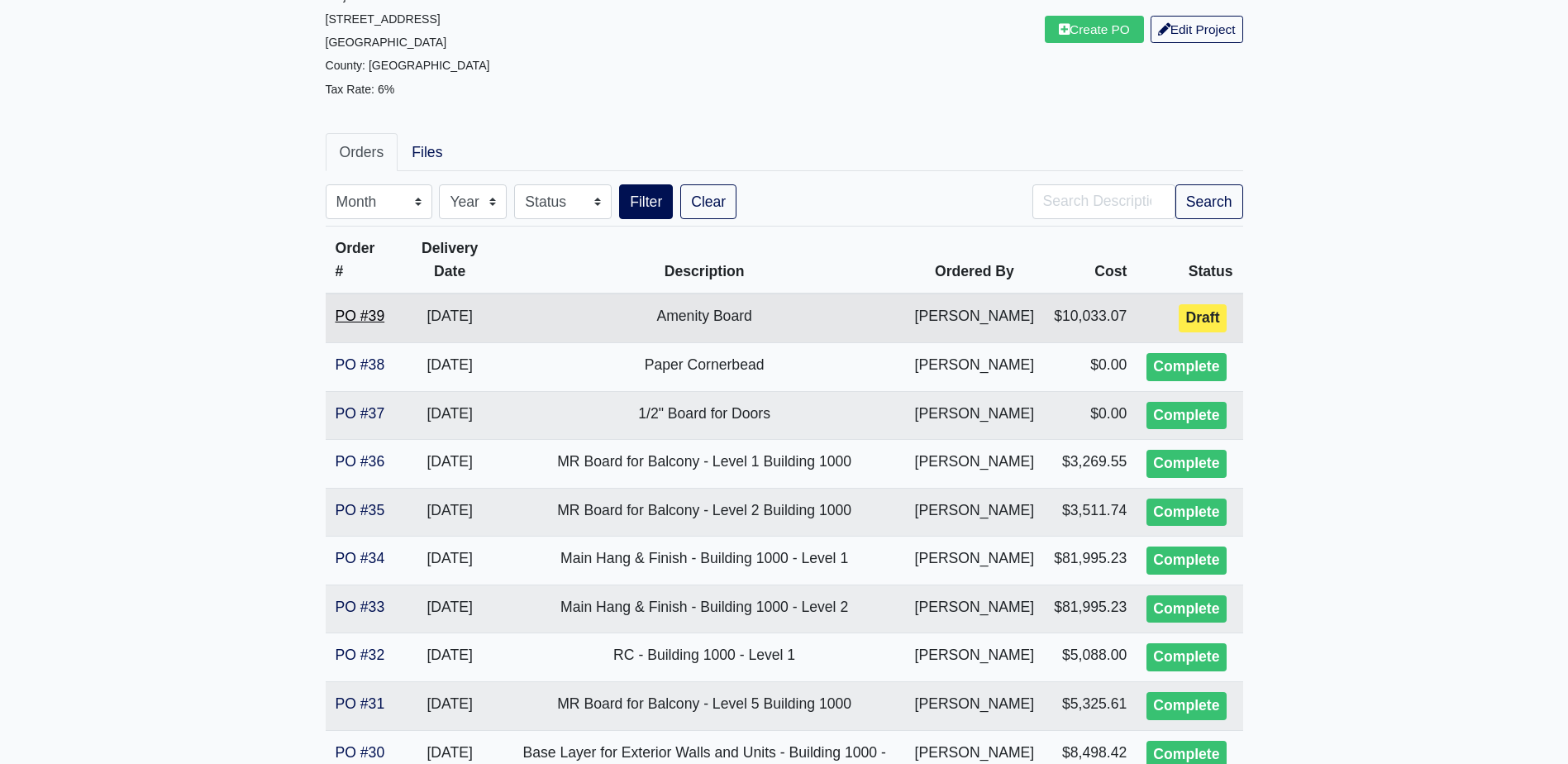
click at [356, 313] on link "PO #39" at bounding box center [360, 316] width 50 height 17
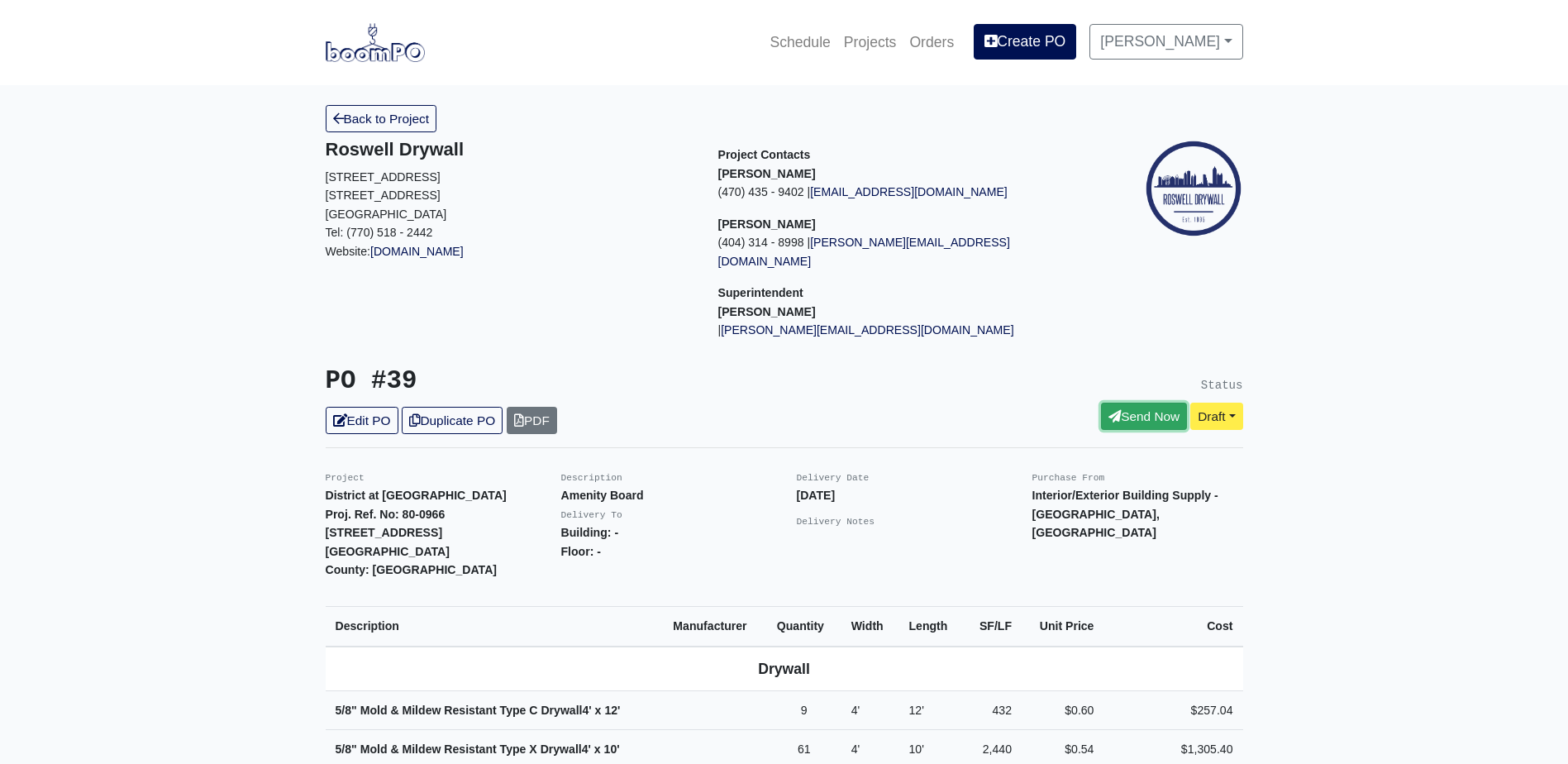
click at [1130, 403] on link "Send Now" at bounding box center [1144, 416] width 86 height 27
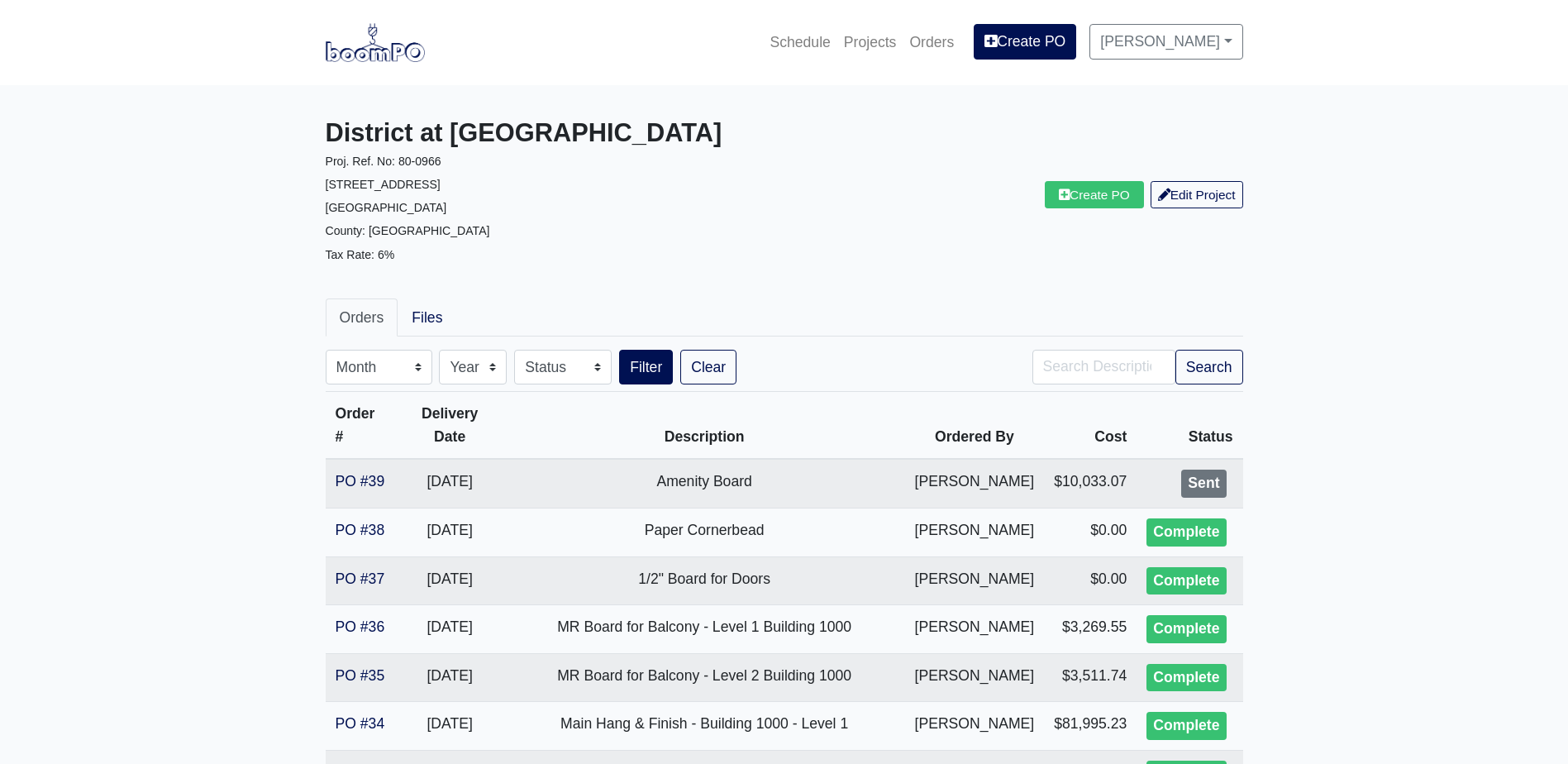
click at [389, 50] on img at bounding box center [375, 42] width 99 height 38
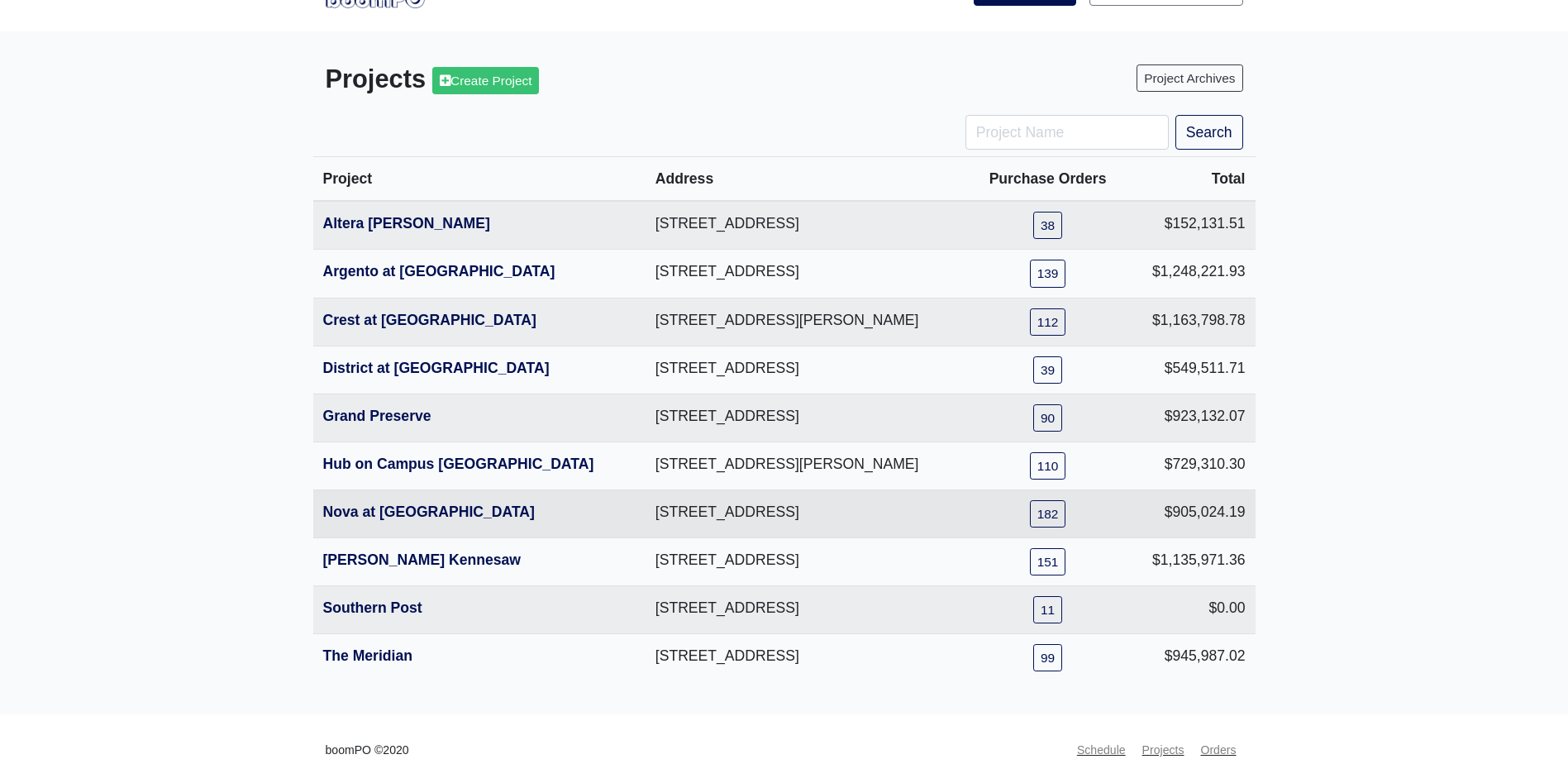
scroll to position [78, 0]
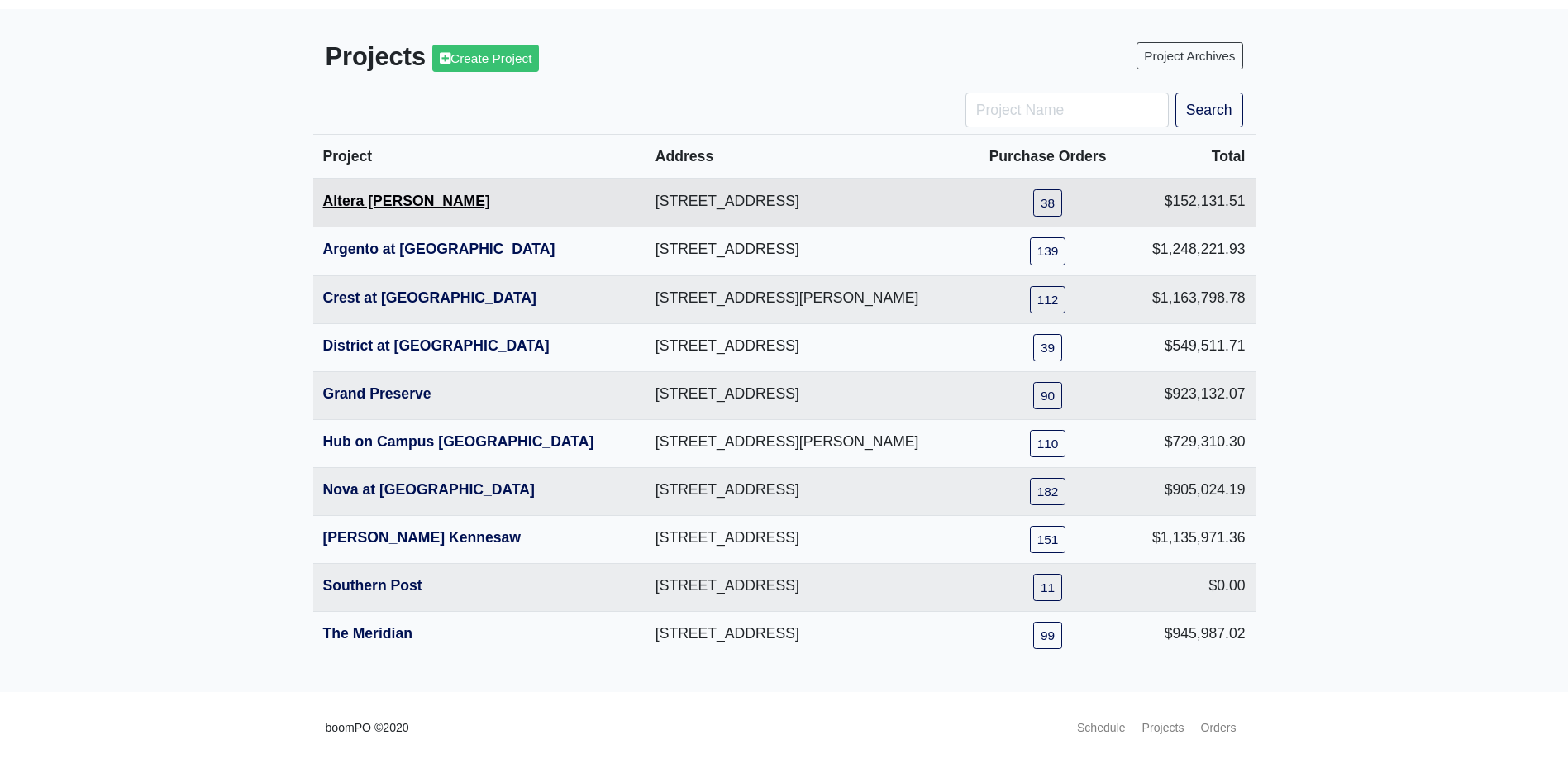
click at [400, 199] on link "Altera [PERSON_NAME]" at bounding box center [406, 201] width 167 height 17
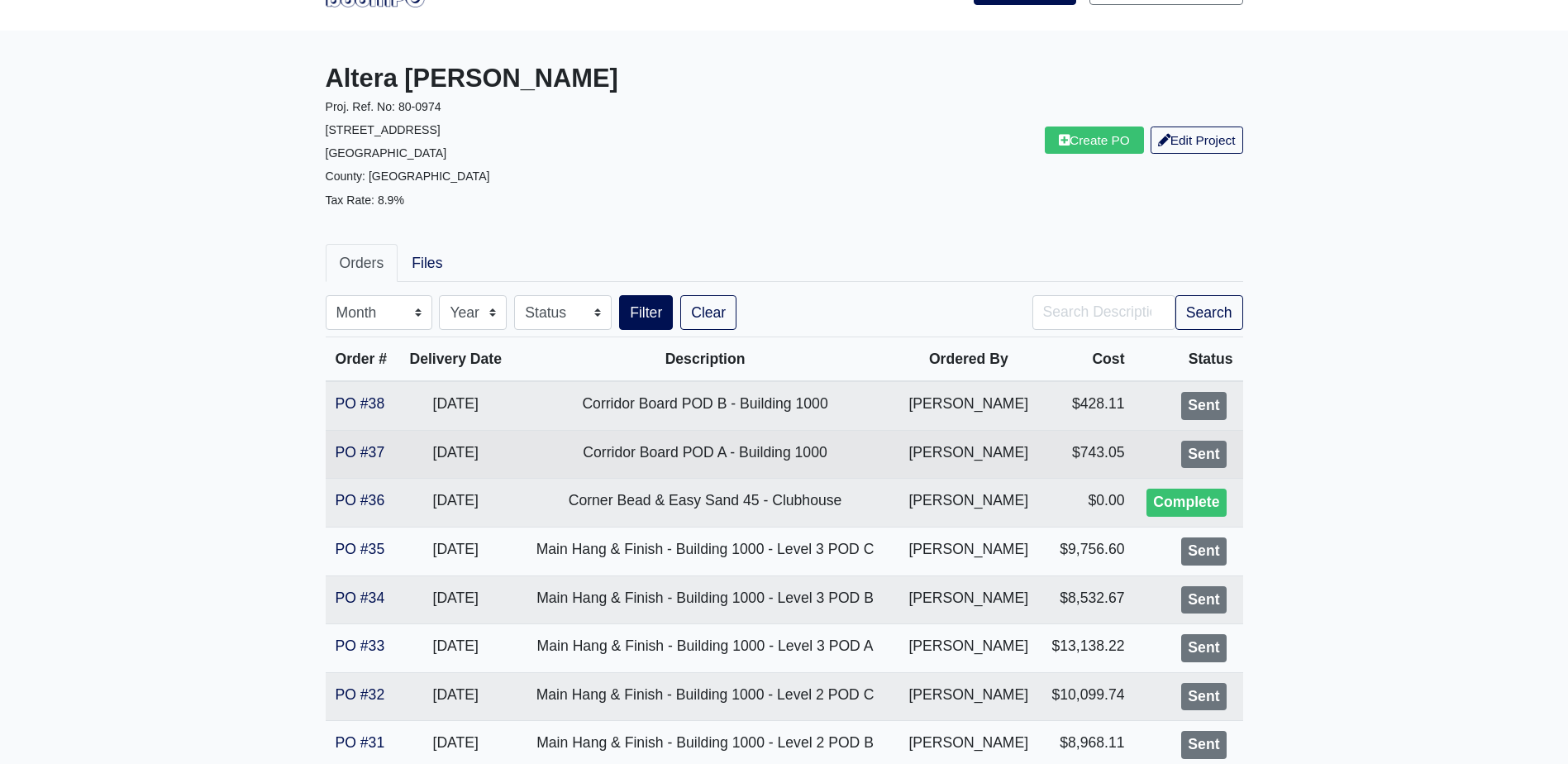
scroll to position [82, 0]
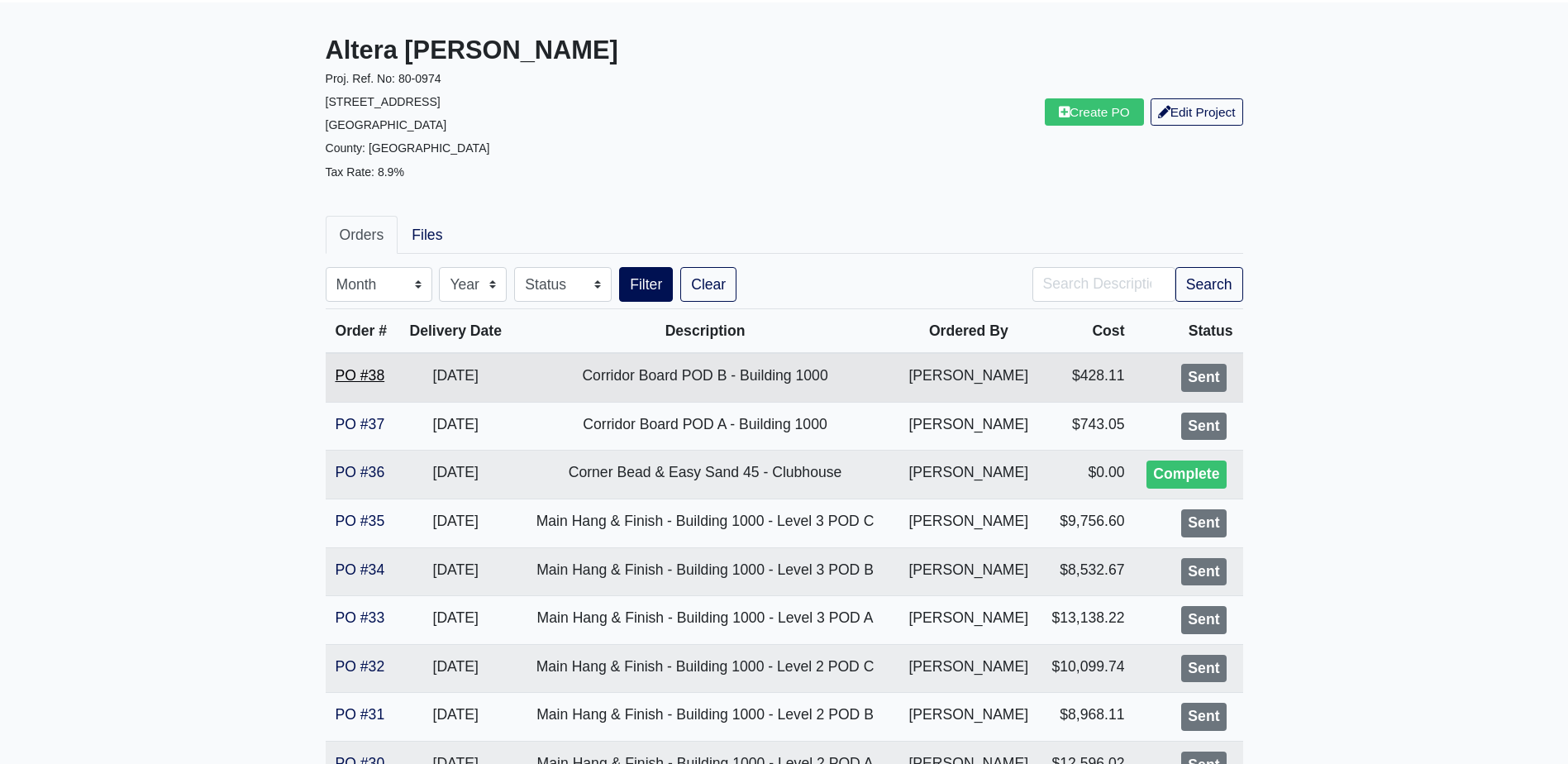
click at [378, 371] on link "PO #38" at bounding box center [360, 375] width 50 height 17
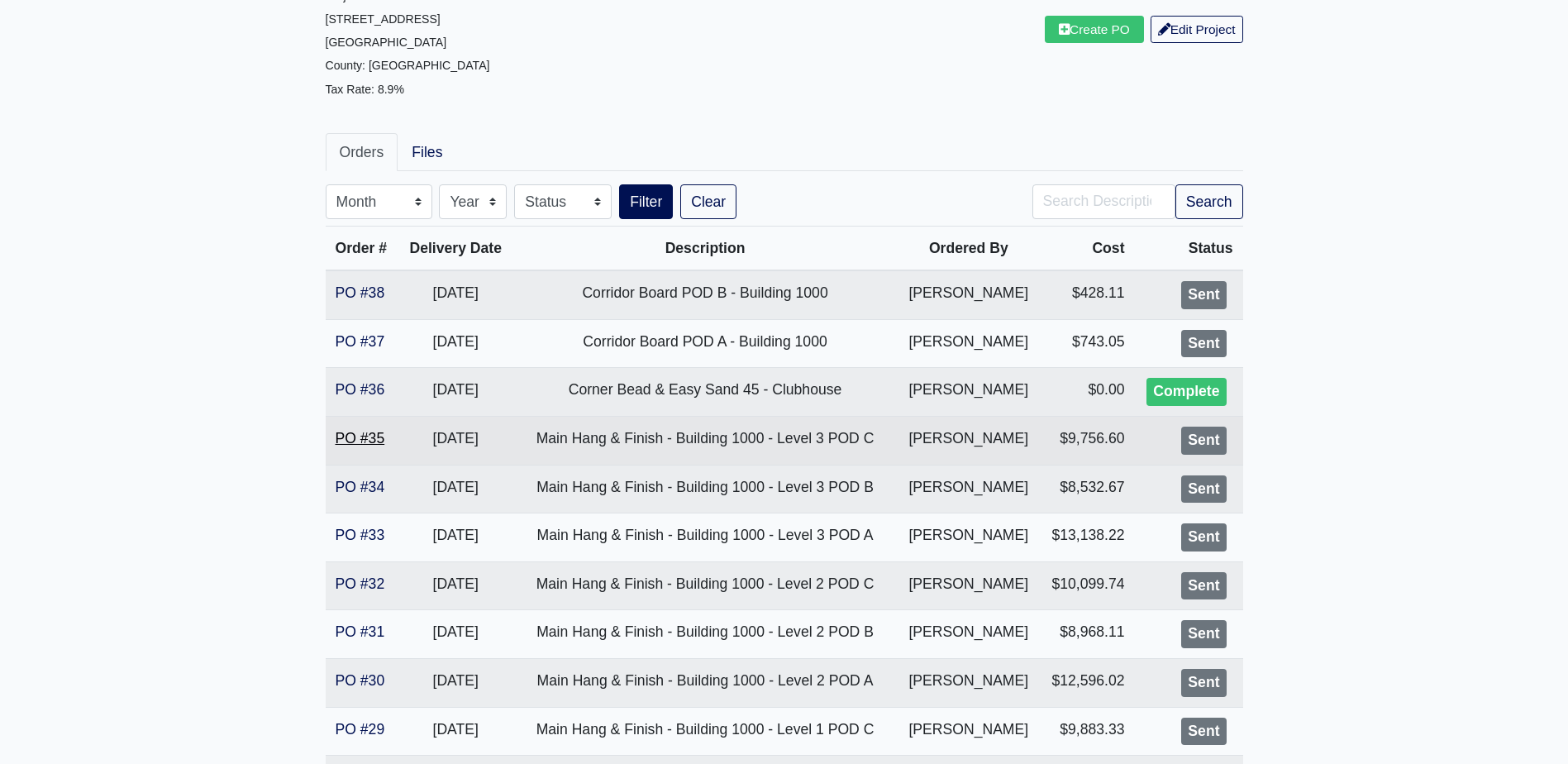
click at [375, 430] on link "PO #35" at bounding box center [360, 438] width 50 height 17
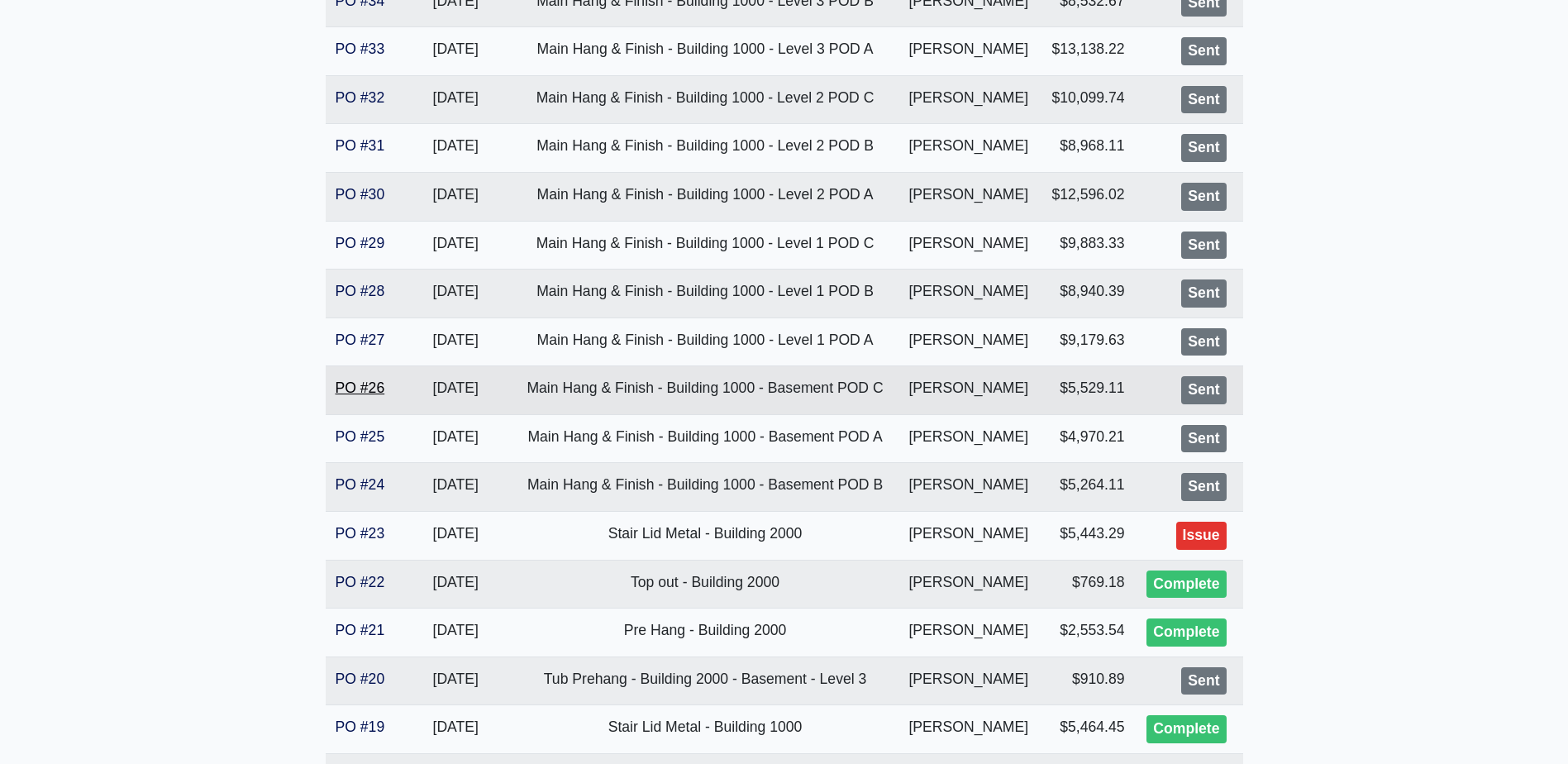
scroll to position [662, 0]
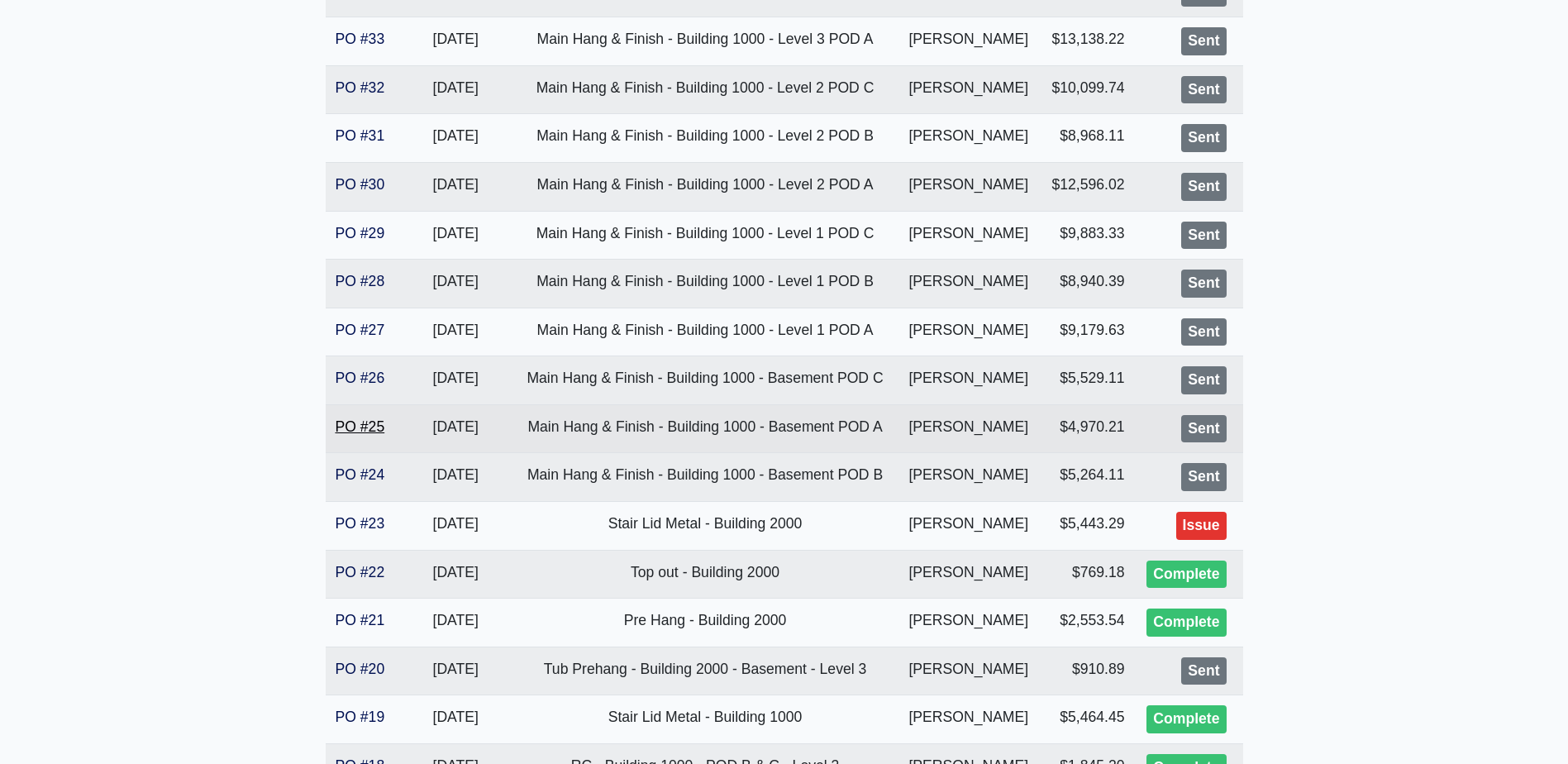
click at [363, 430] on link "PO #25" at bounding box center [360, 426] width 50 height 17
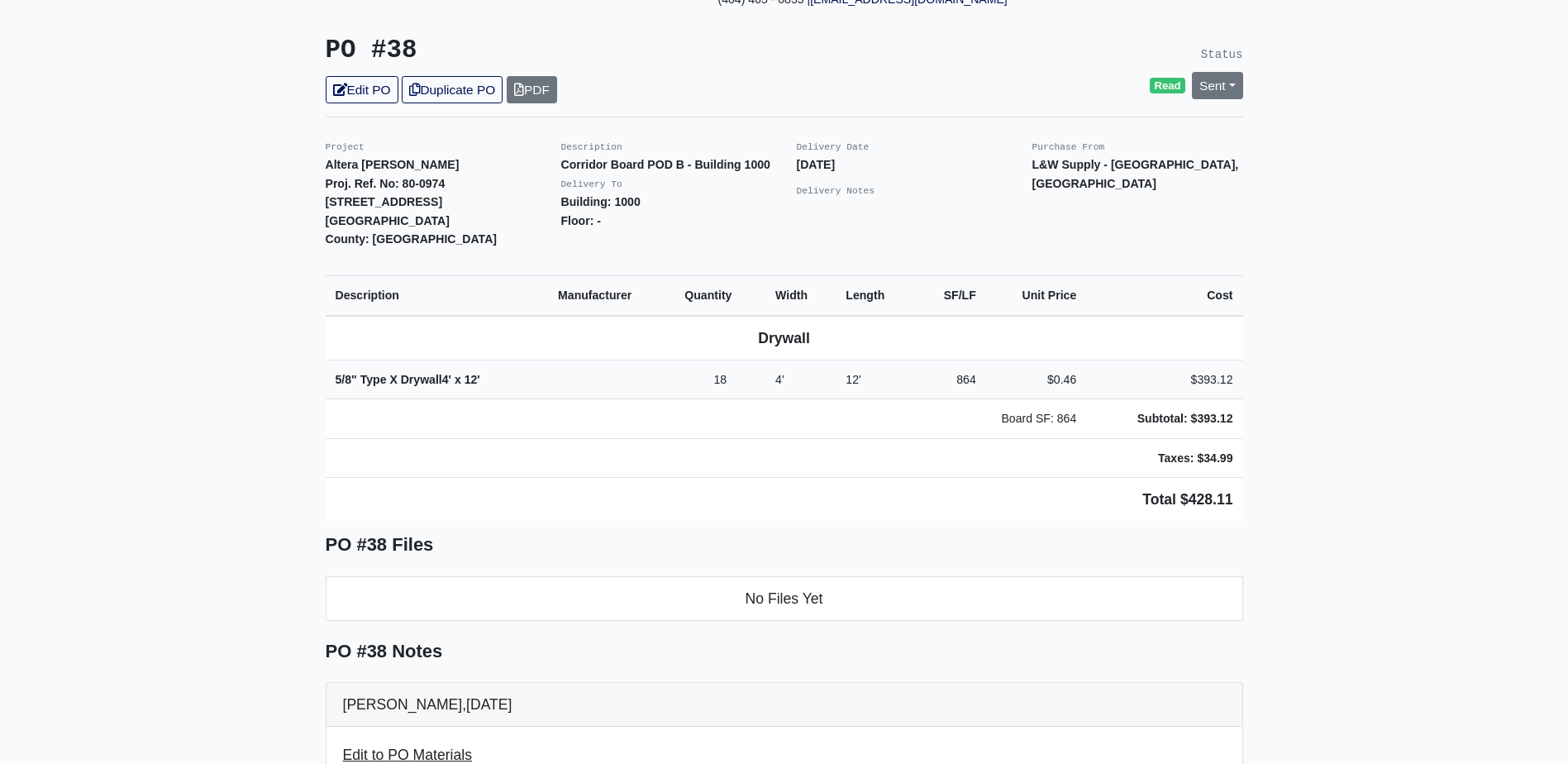
scroll to position [248, 0]
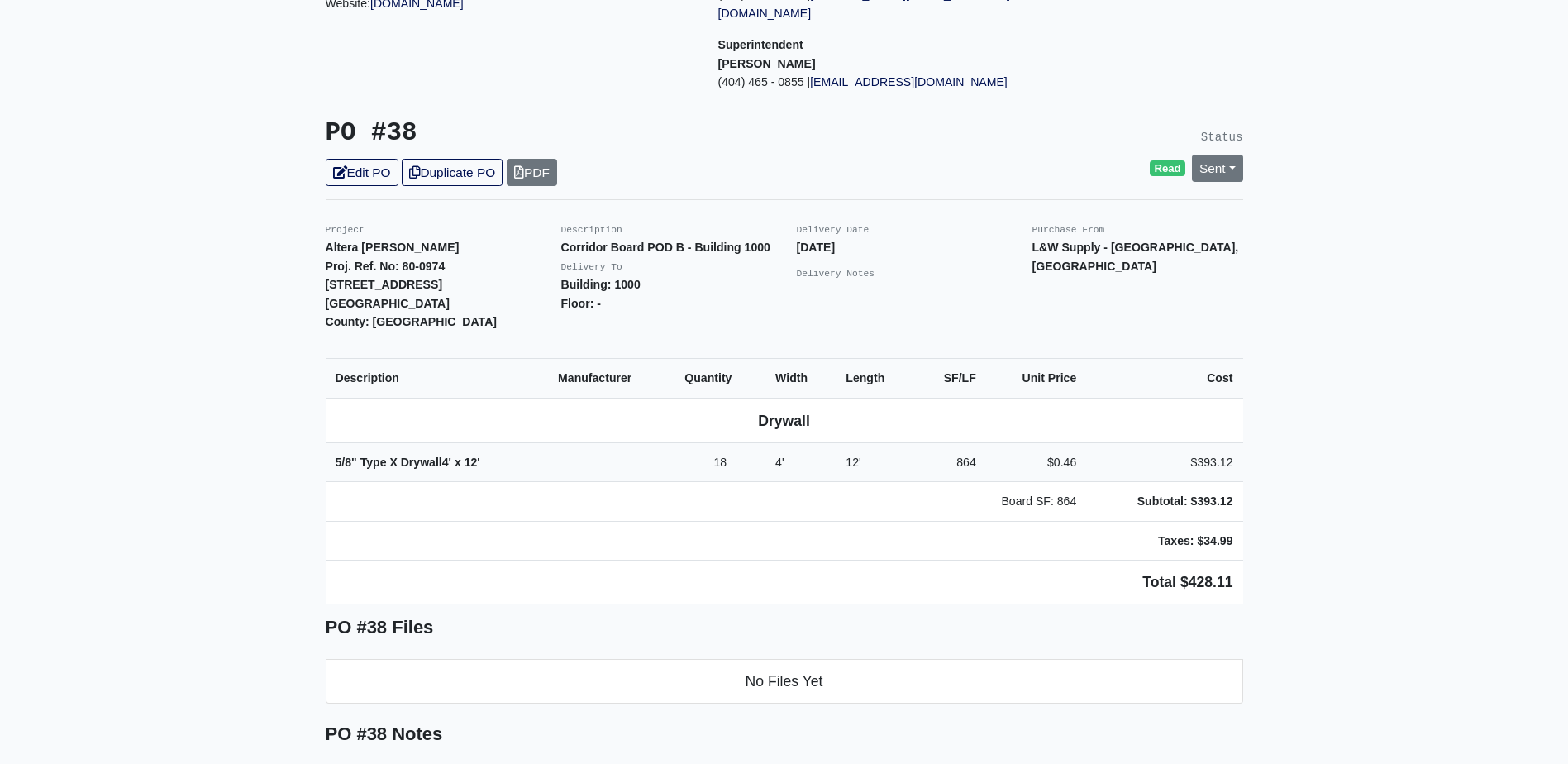
click at [283, 334] on main "Back to Project Roswell Drywall [STREET_ADDRESS] Tel: (770) 518 - 2442 Website:…" at bounding box center [784, 651] width 1568 height 1629
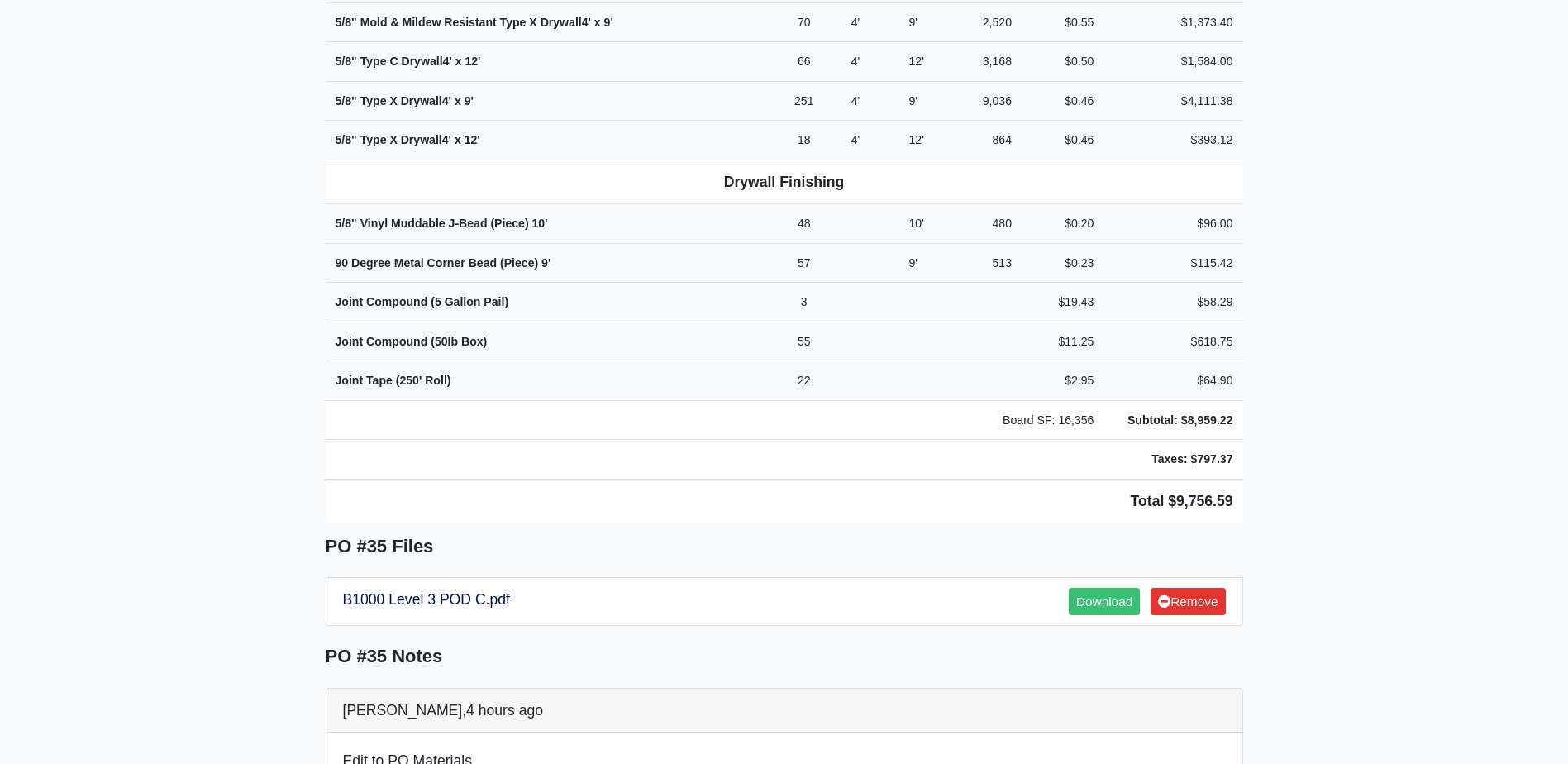
scroll to position [827, 0]
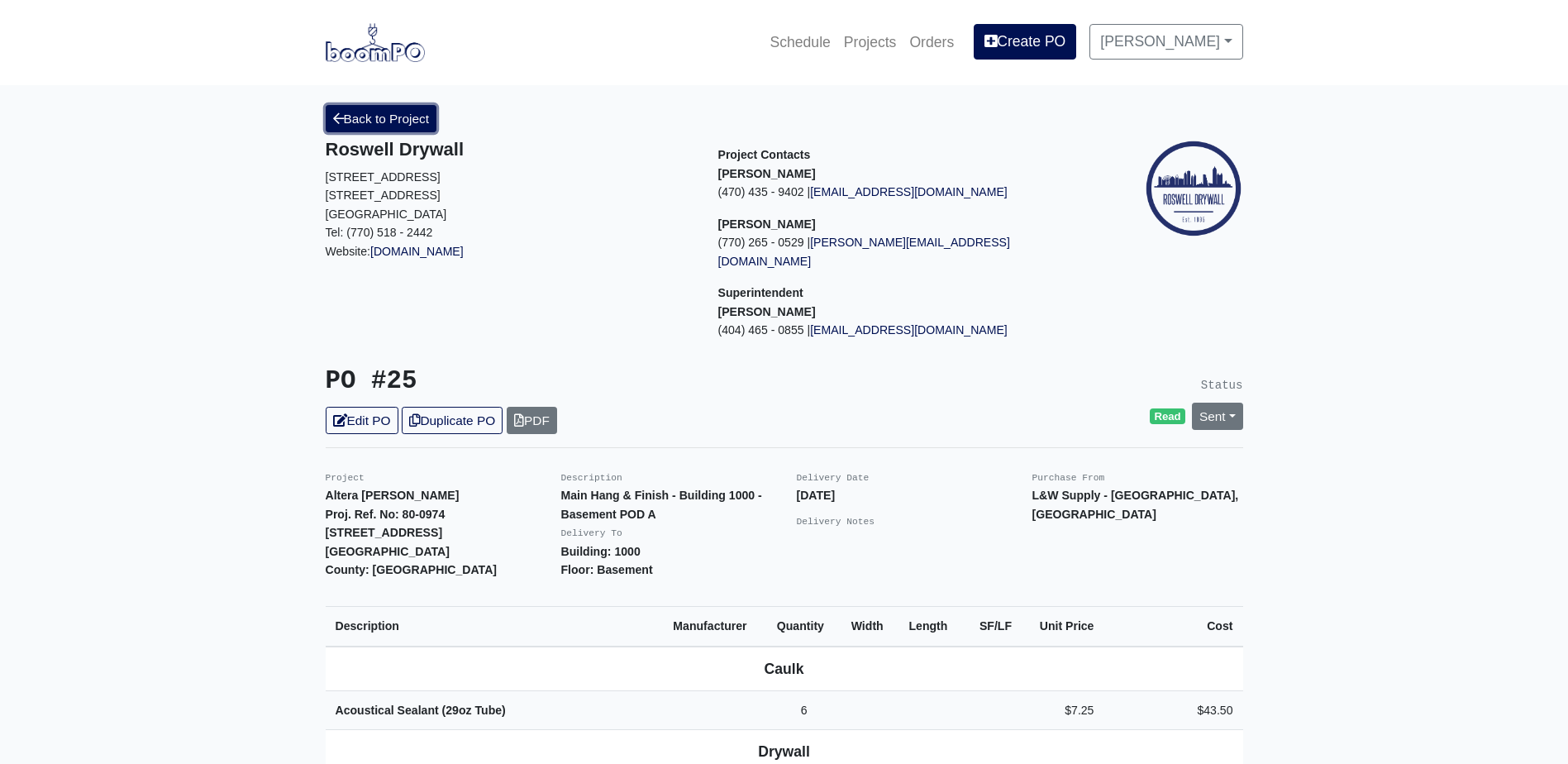
click at [385, 109] on link "Back to Project" at bounding box center [381, 118] width 112 height 27
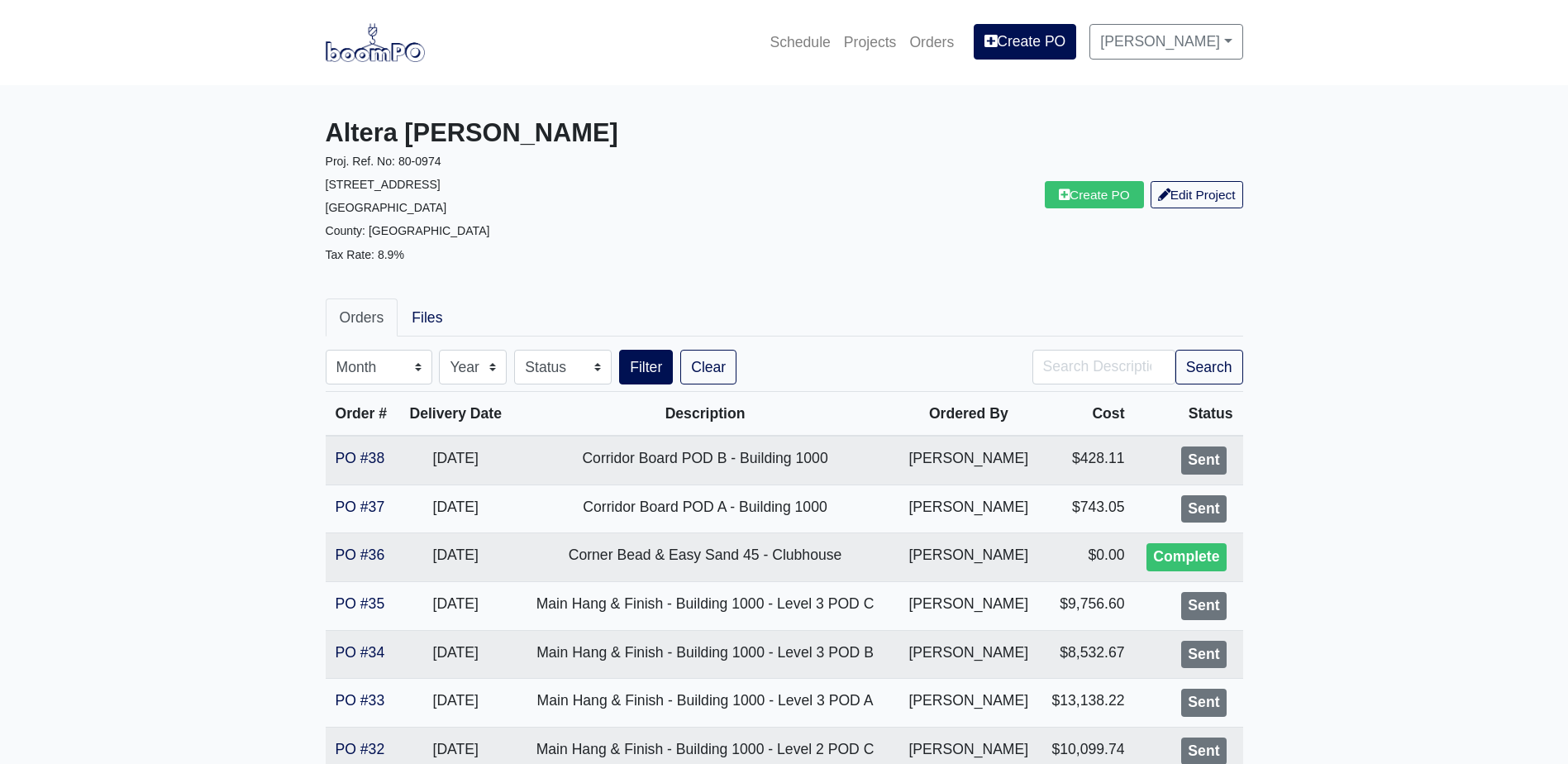
click at [371, 58] on img at bounding box center [375, 42] width 99 height 38
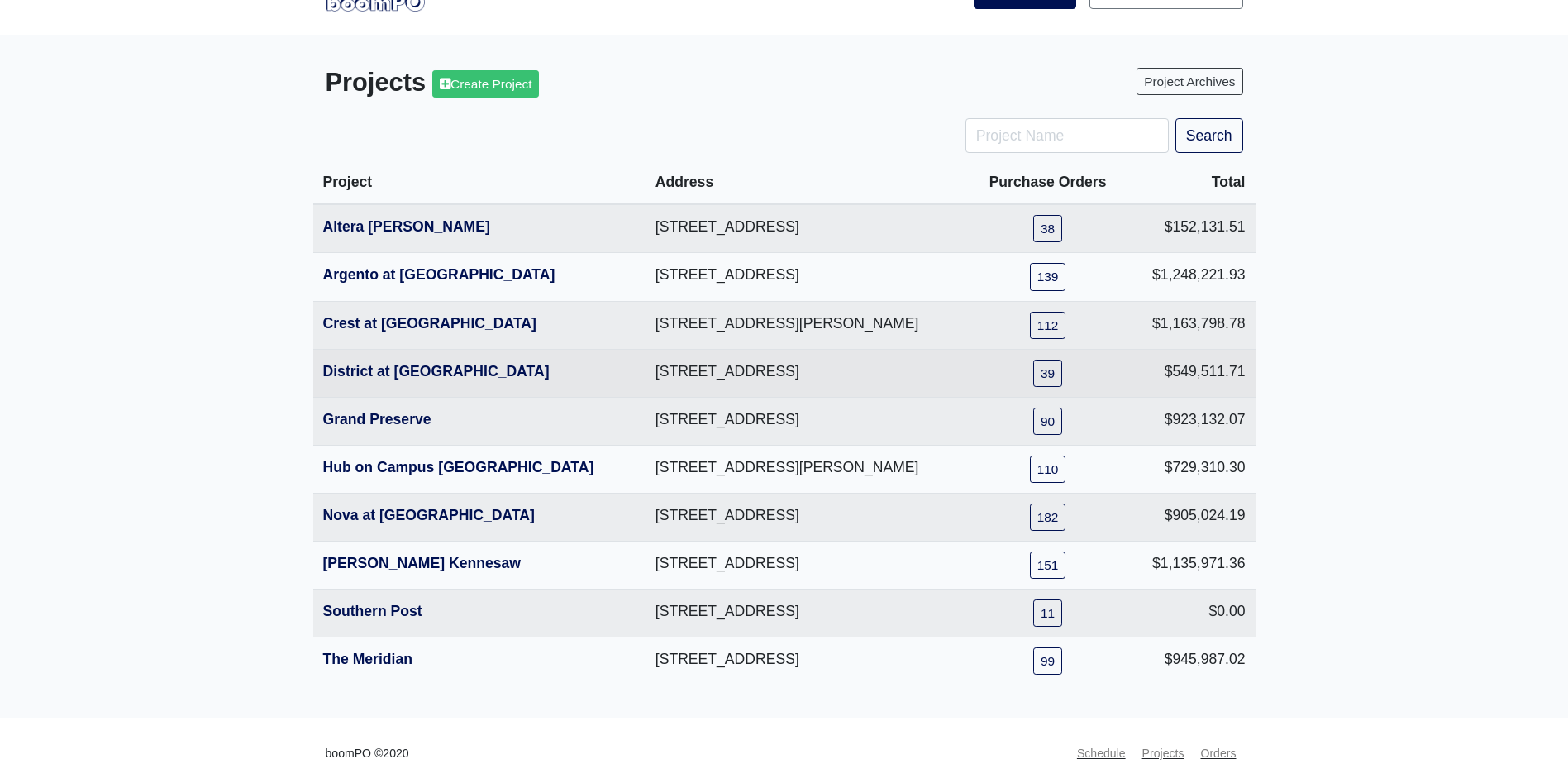
scroll to position [78, 0]
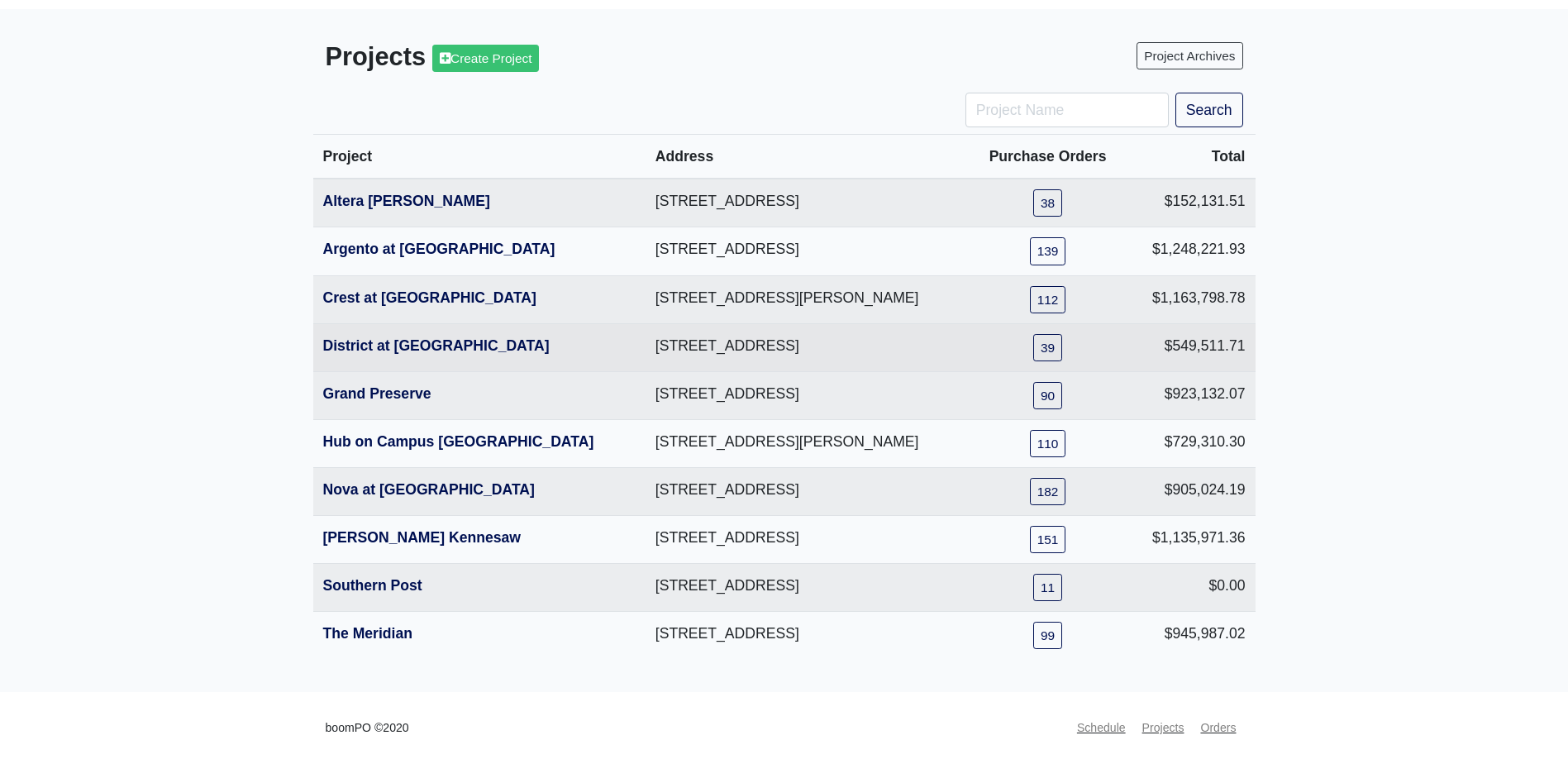
click at [387, 336] on th "District at [GEOGRAPHIC_DATA]" at bounding box center [479, 347] width 332 height 48
click at [387, 342] on link "District at [GEOGRAPHIC_DATA]" at bounding box center [436, 346] width 227 height 17
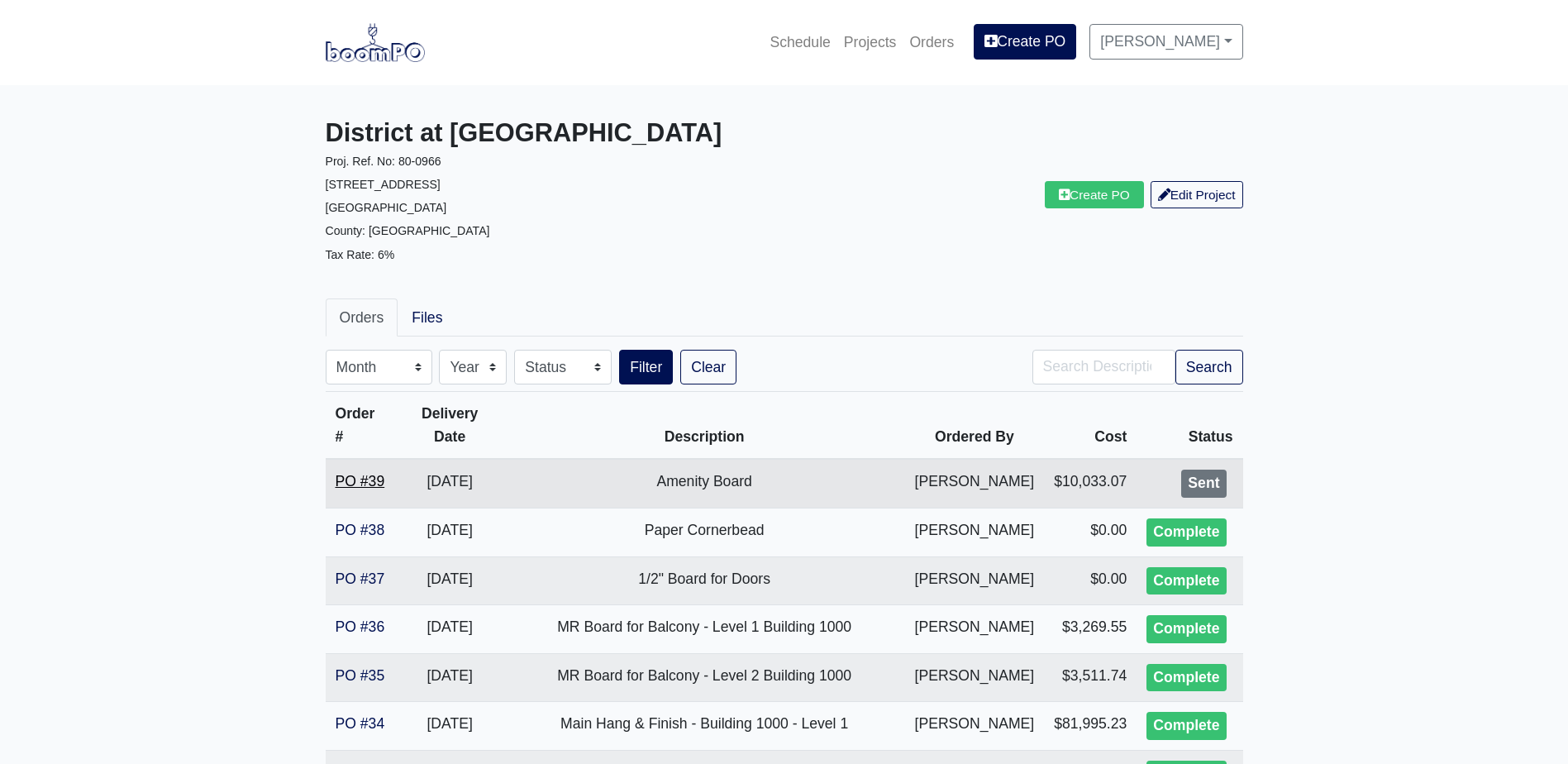
click at [377, 473] on link "PO #39" at bounding box center [360, 481] width 50 height 17
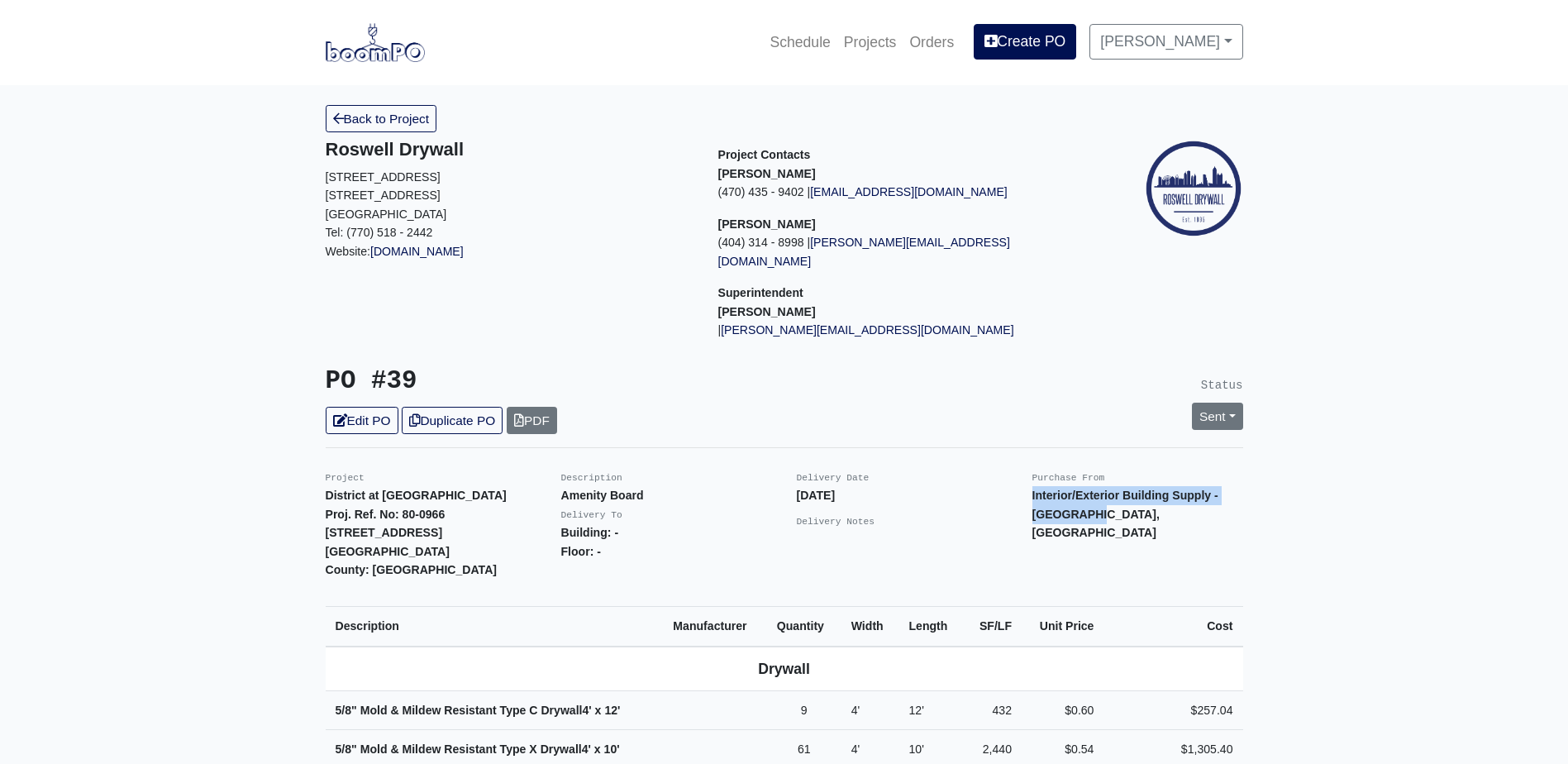
drag, startPoint x: 1030, startPoint y: 478, endPoint x: 1110, endPoint y: 500, distance: 83.0
click at [1110, 500] on div "Purchase From Interior/Exterior Building Supply - [GEOGRAPHIC_DATA], [GEOGRAPHI…" at bounding box center [1137, 523] width 236 height 112
copy p "Interior/Exterior Building Supply - [GEOGRAPHIC_DATA], [GEOGRAPHIC_DATA]"
